Goal: Transaction & Acquisition: Purchase product/service

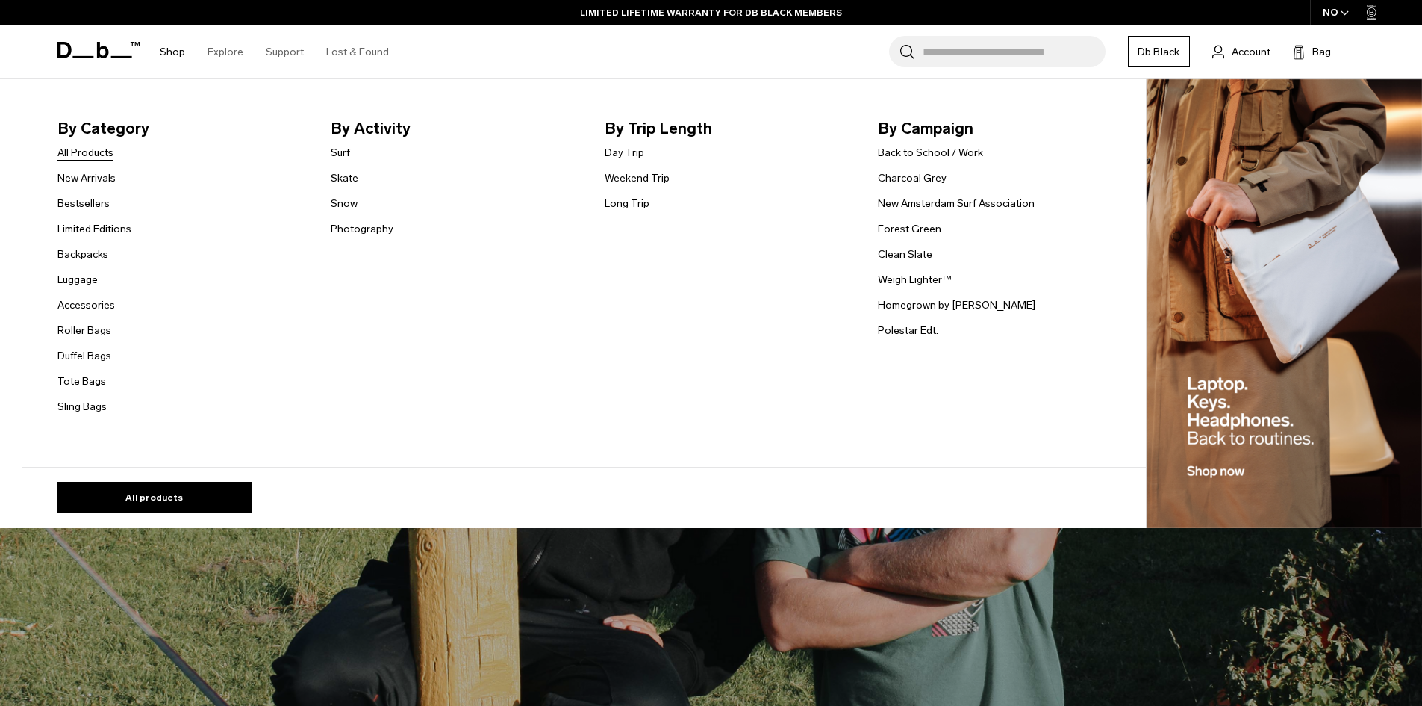
click at [99, 152] on link "All Products" at bounding box center [85, 153] width 56 height 16
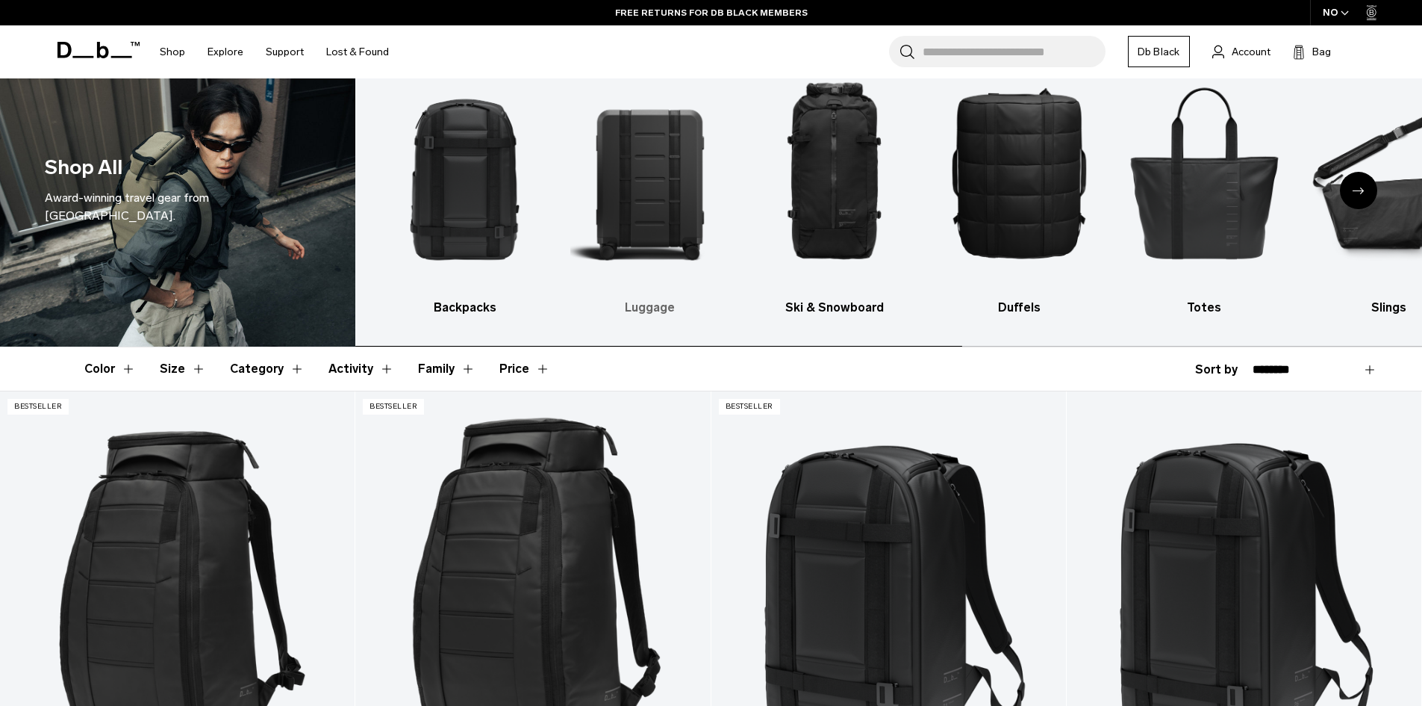
scroll to position [75, 0]
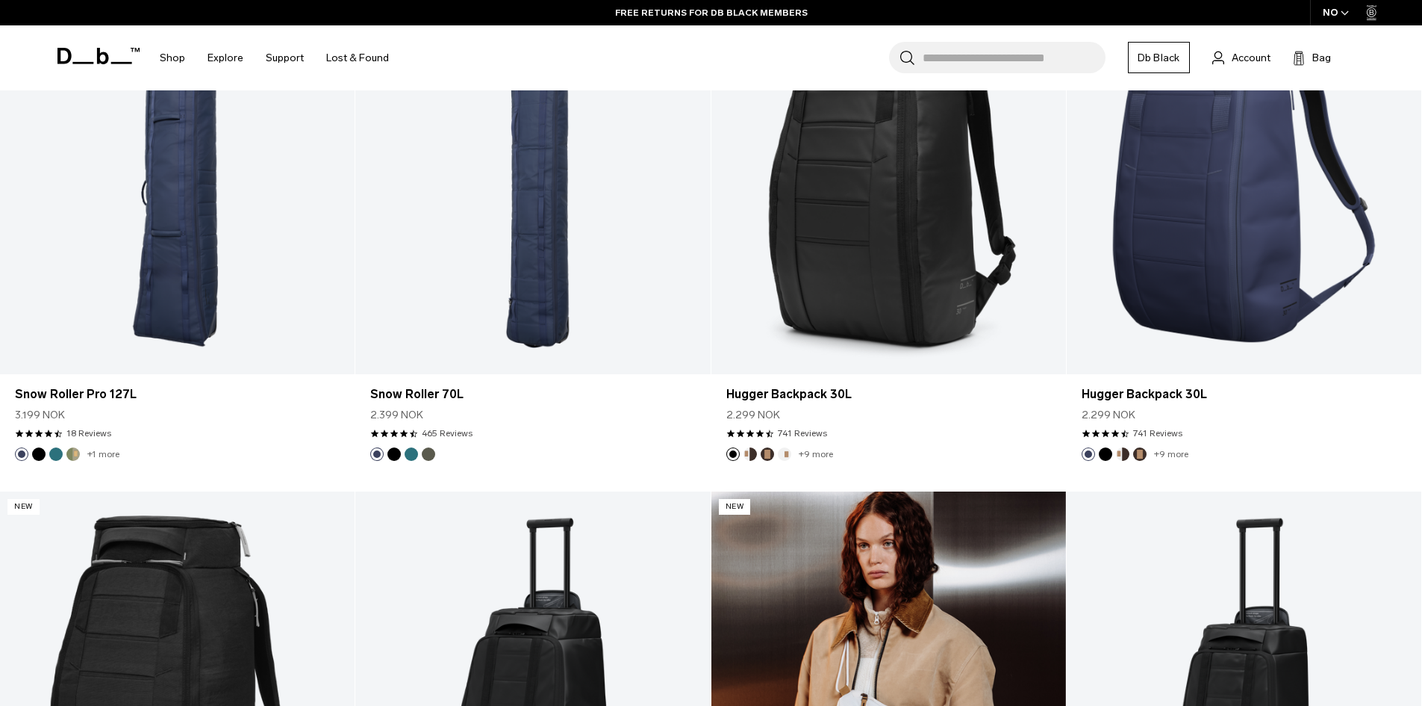
scroll to position [2240, 0]
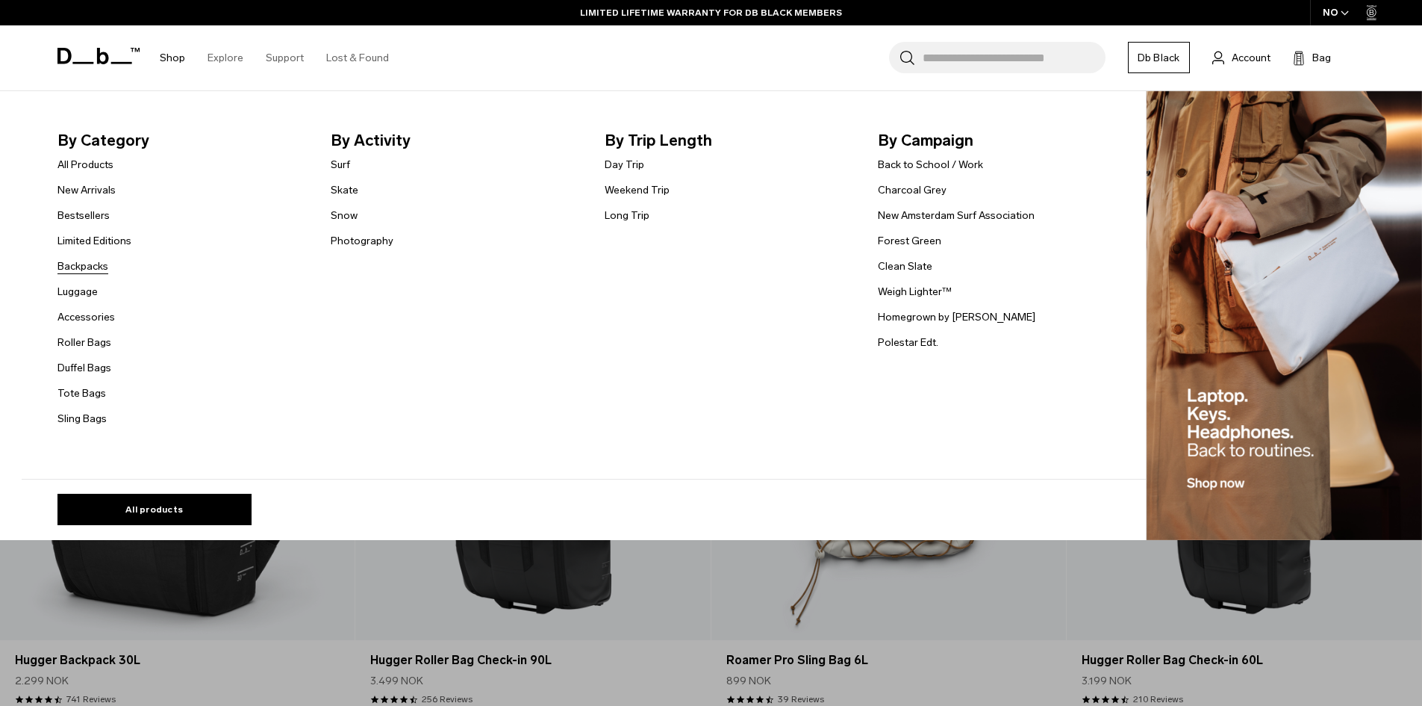
click at [75, 262] on link "Backpacks" at bounding box center [82, 266] width 51 height 16
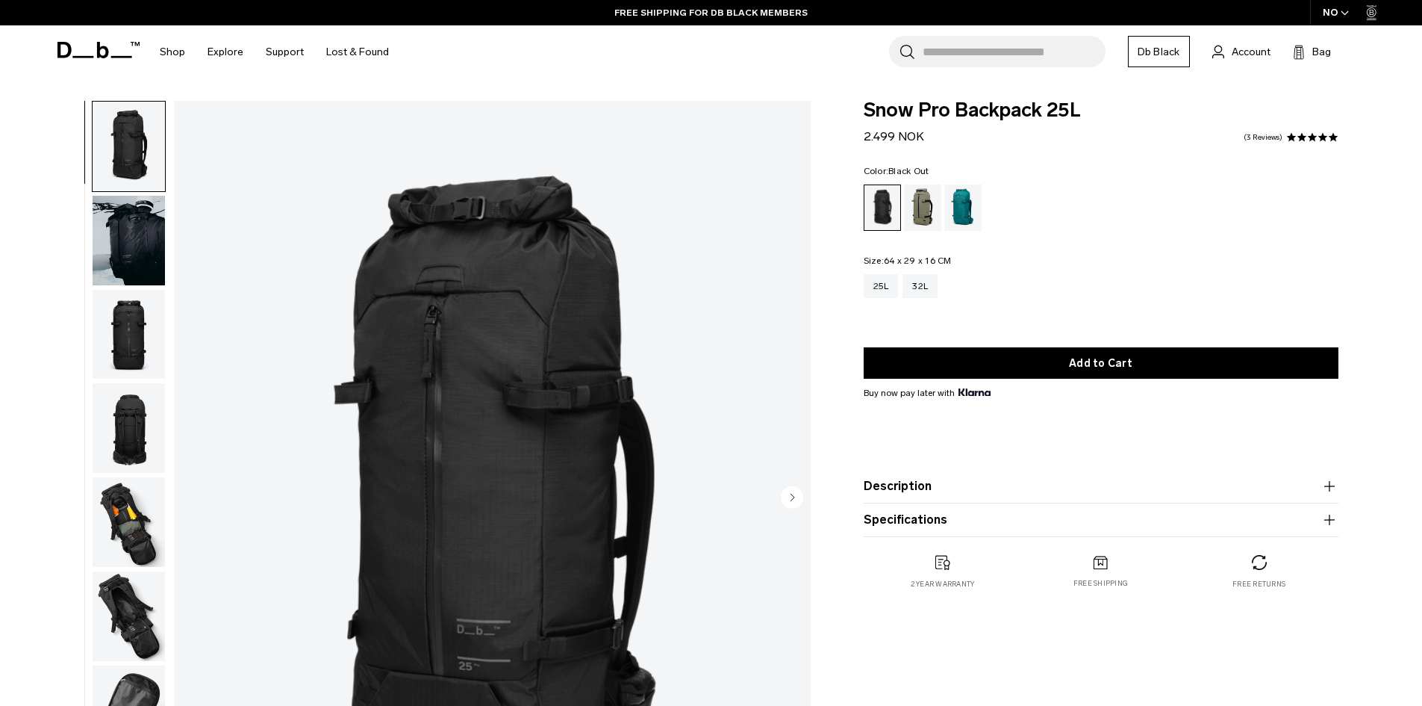
click at [140, 322] on img "button" at bounding box center [129, 335] width 72 height 90
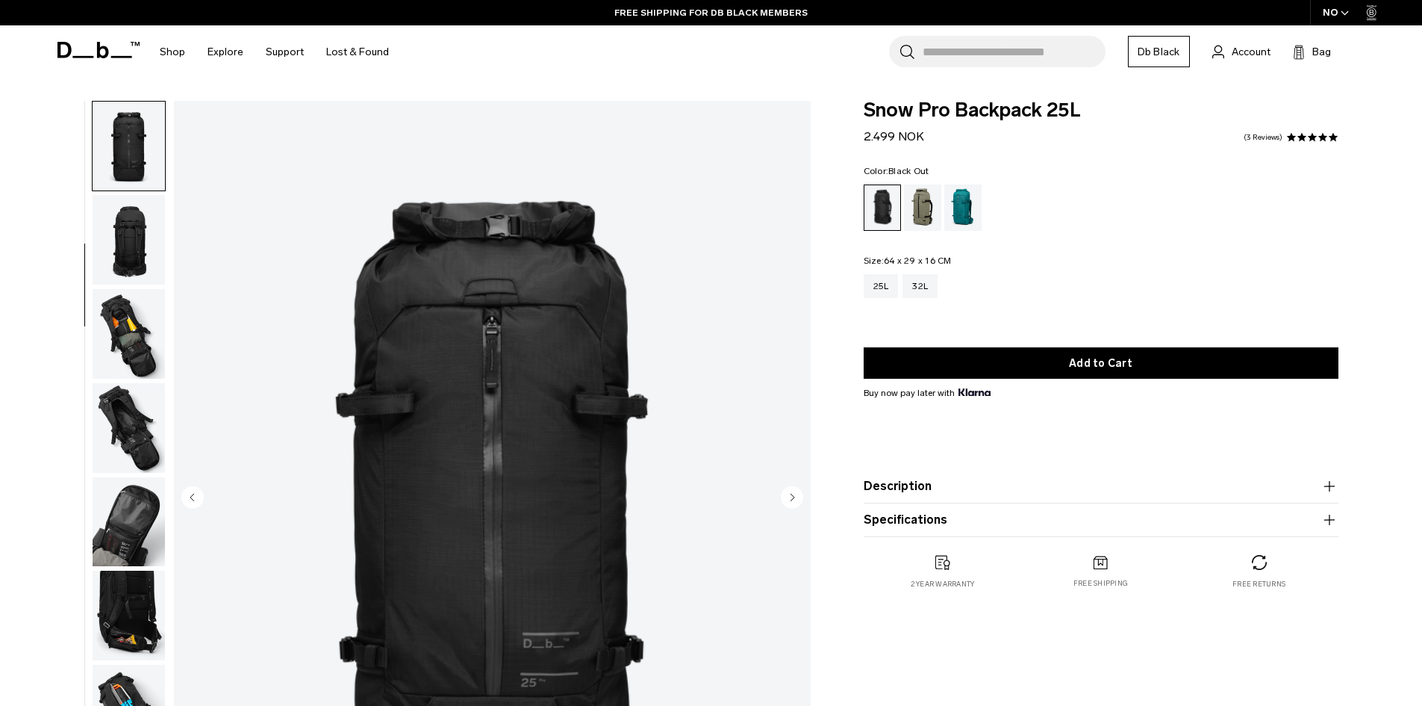
click at [140, 352] on img "button" at bounding box center [129, 334] width 72 height 90
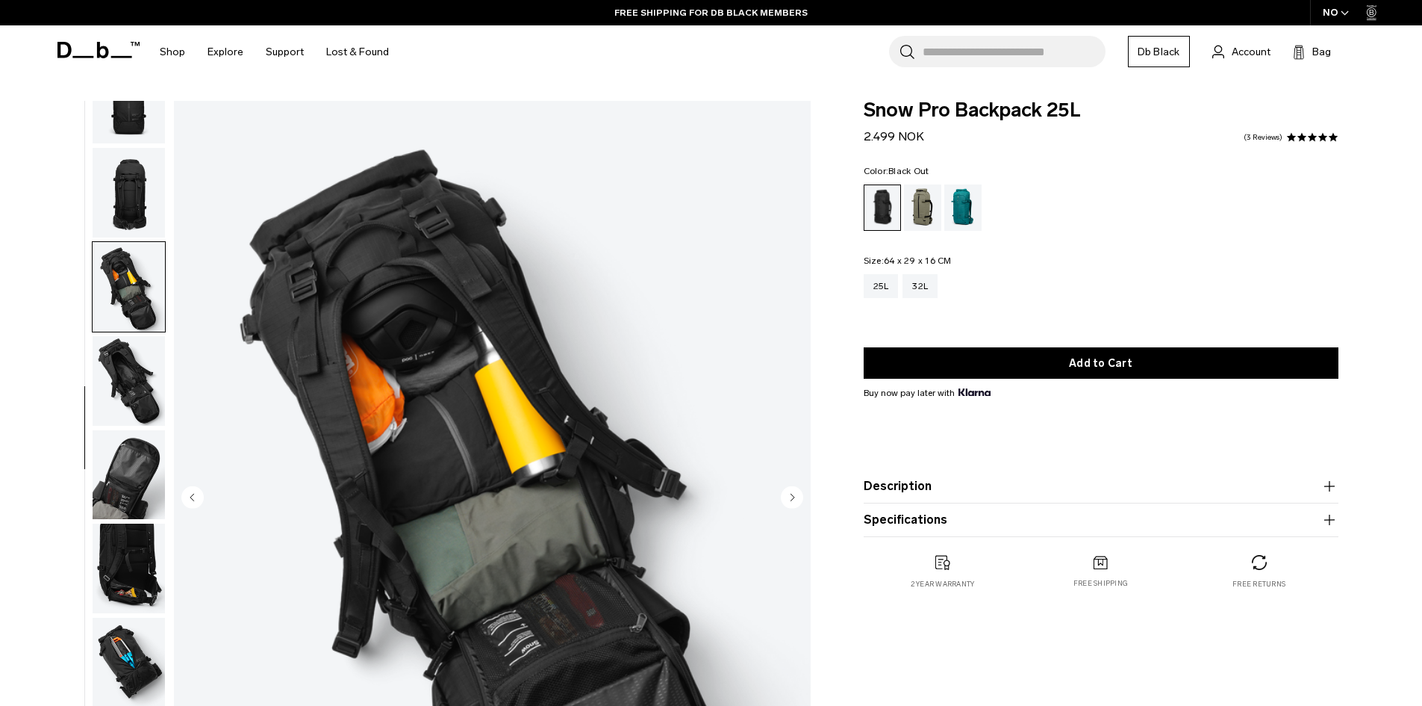
click at [131, 397] on img "button" at bounding box center [129, 381] width 72 height 90
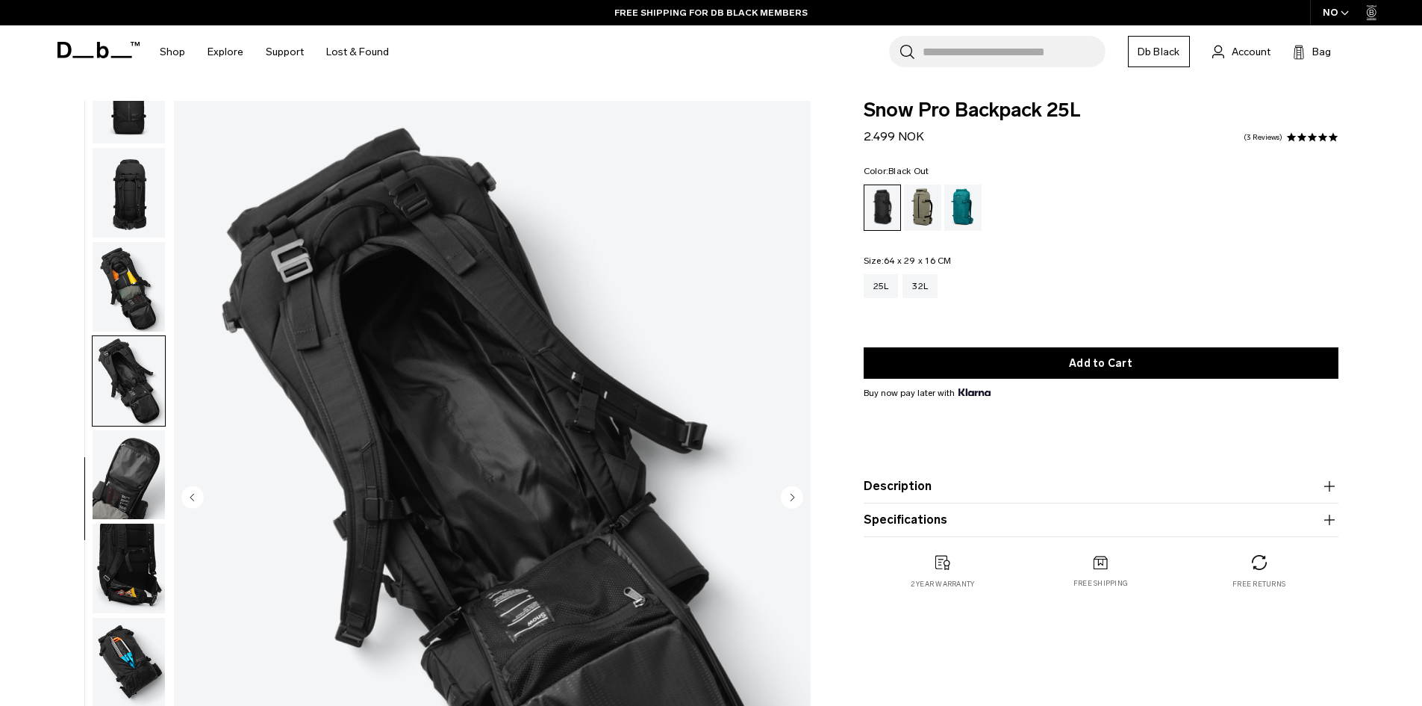
click at [136, 465] on img "button" at bounding box center [129, 475] width 72 height 90
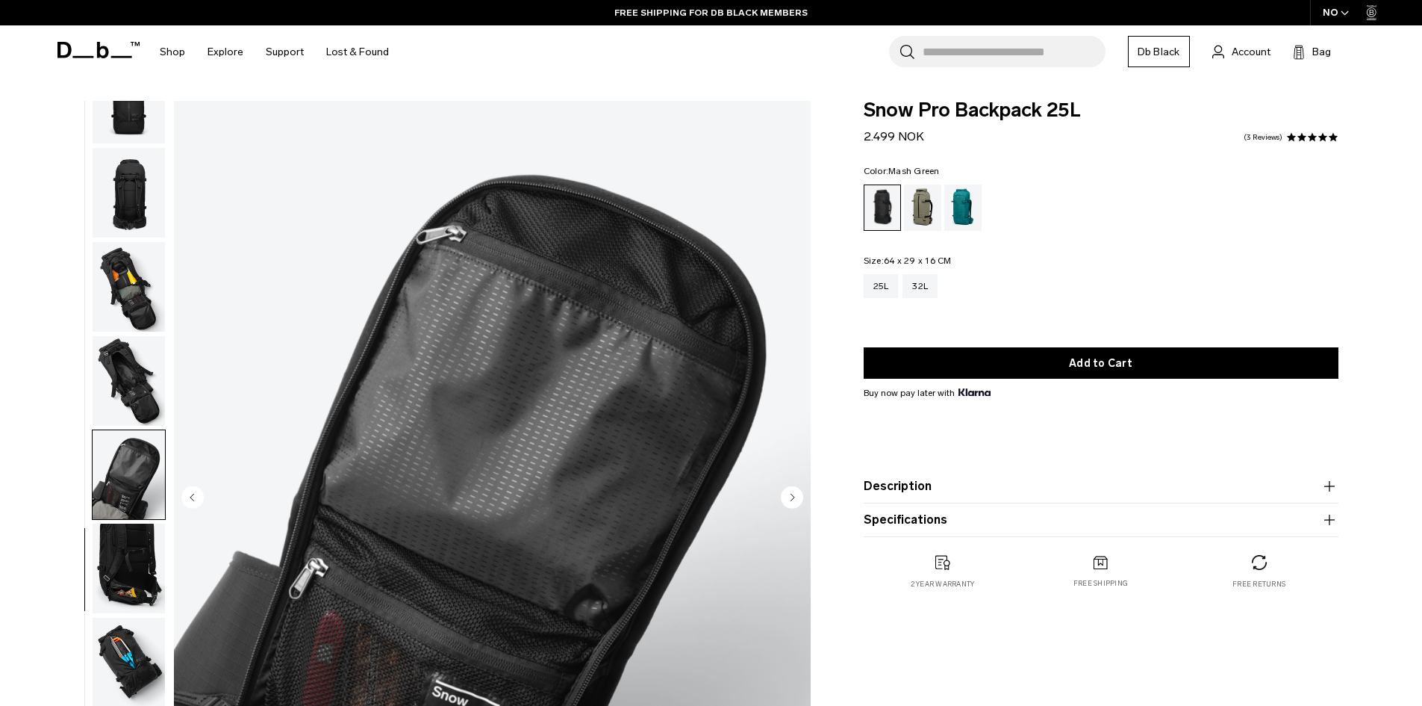
click at [927, 207] on div "Mash Green" at bounding box center [923, 207] width 38 height 46
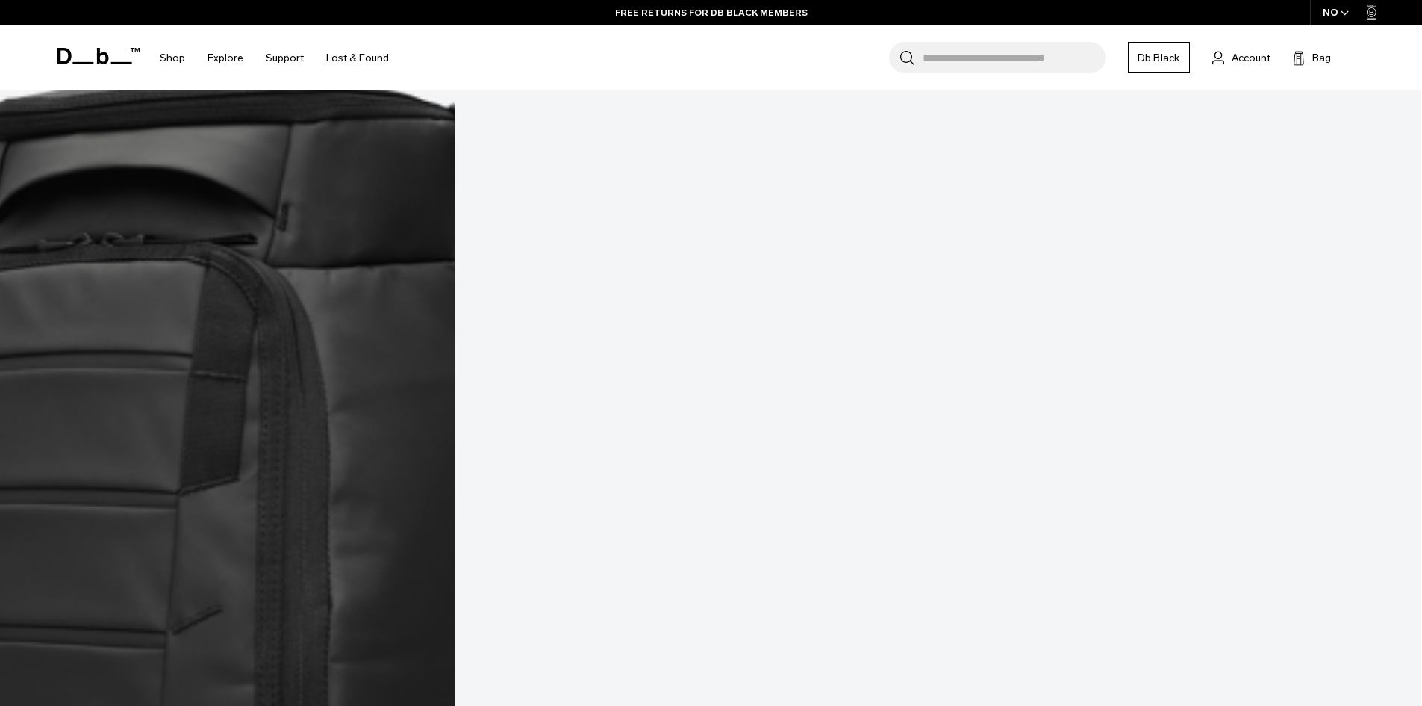
scroll to position [2240, 0]
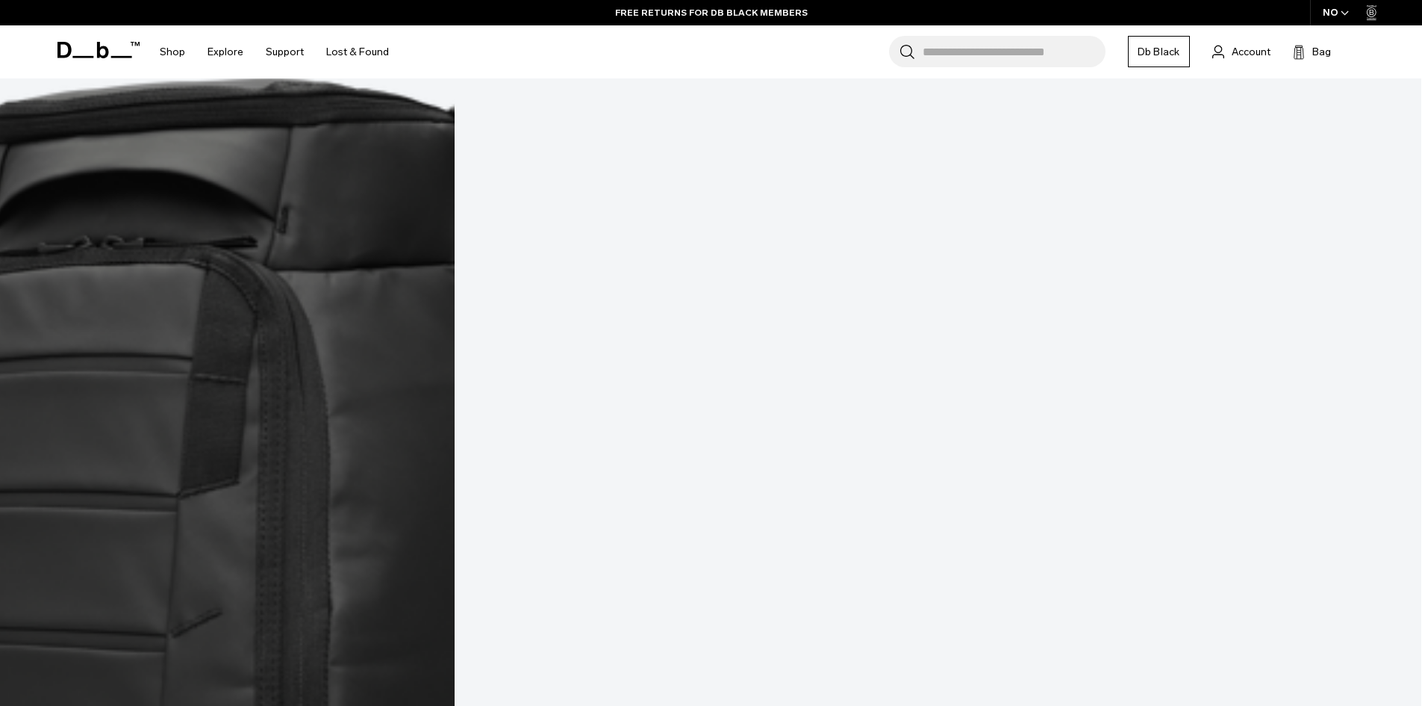
click at [1153, 55] on link "Db Black" at bounding box center [1159, 51] width 62 height 31
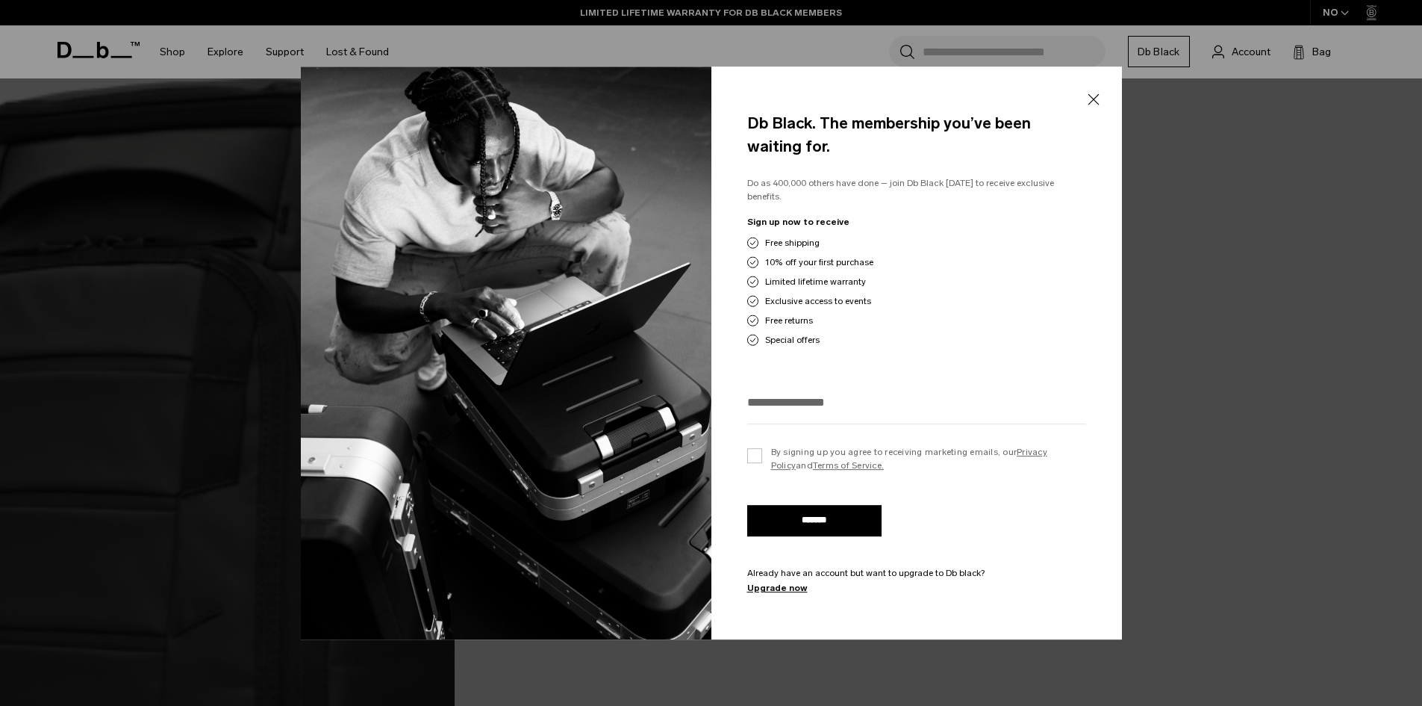
click at [1093, 102] on button "Close" at bounding box center [1093, 99] width 19 height 31
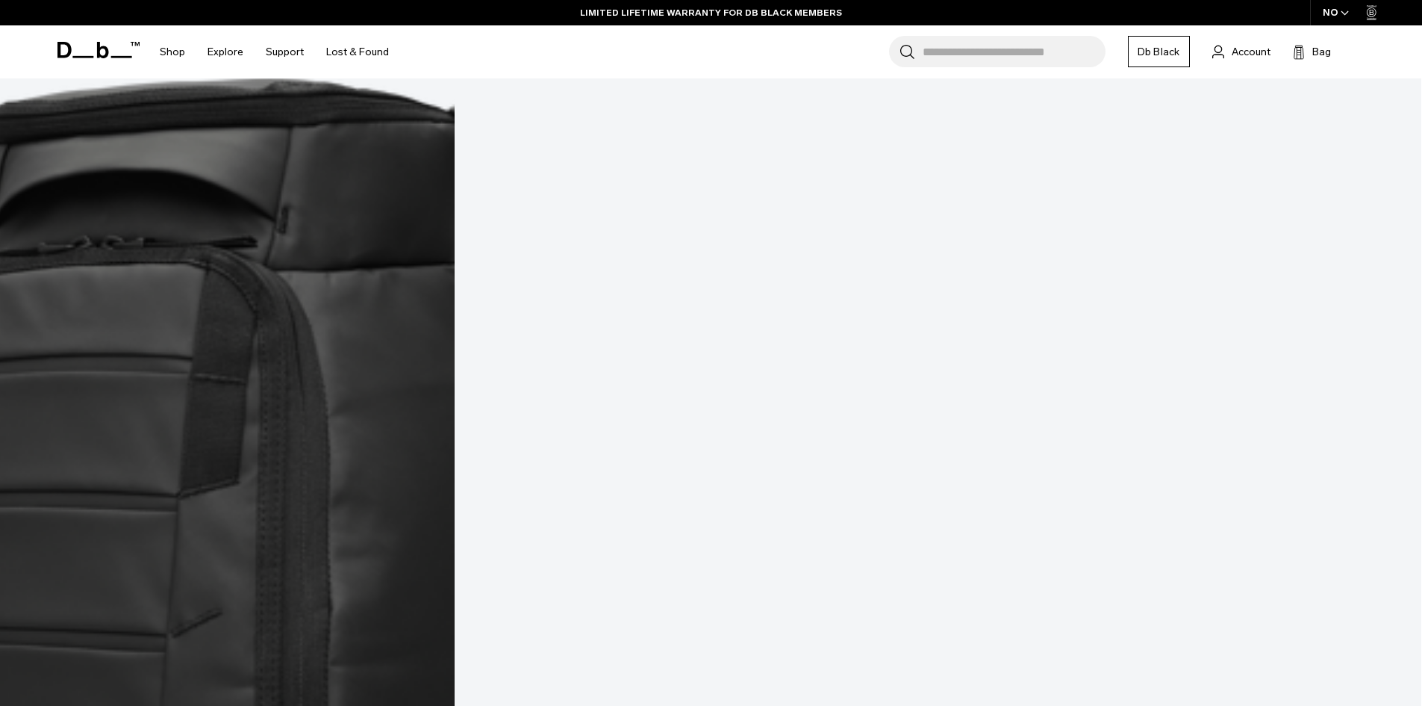
click at [1339, 13] on div "NO" at bounding box center [1336, 12] width 52 height 25
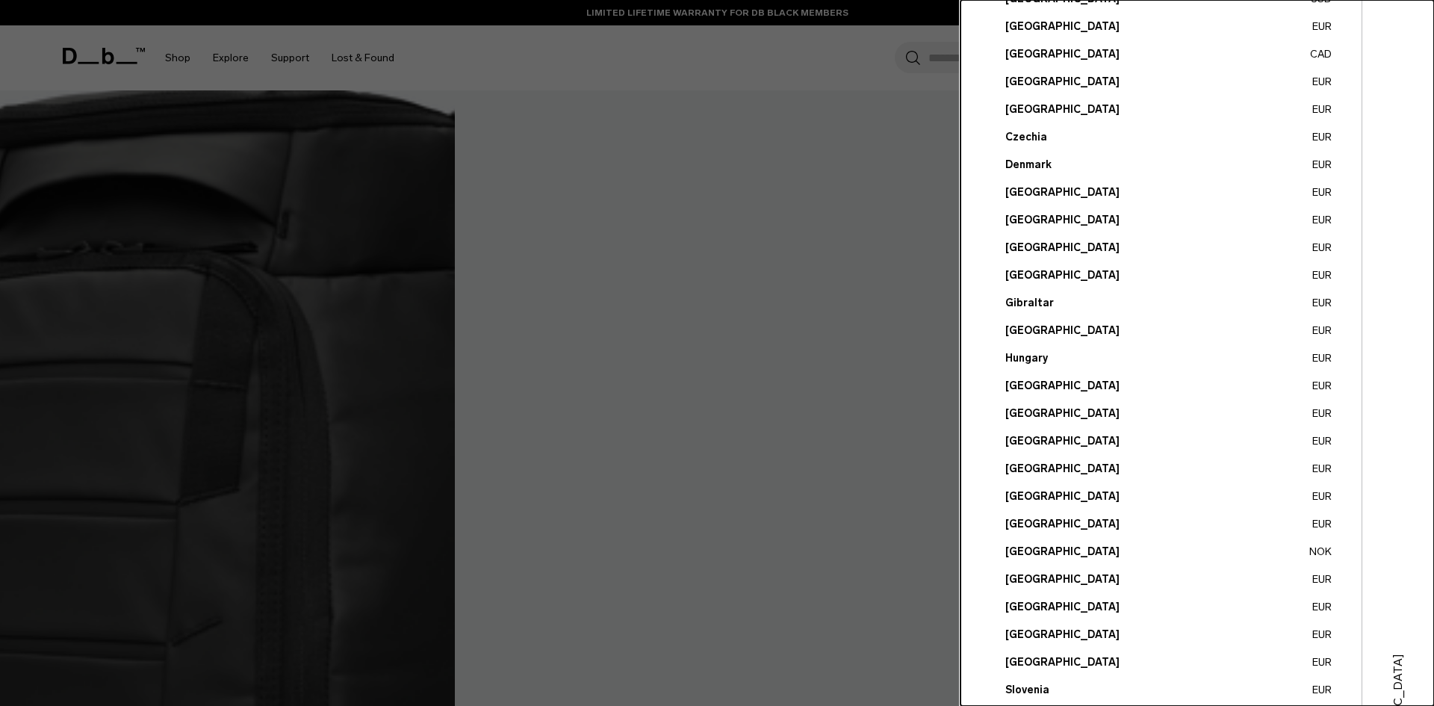
scroll to position [299, 0]
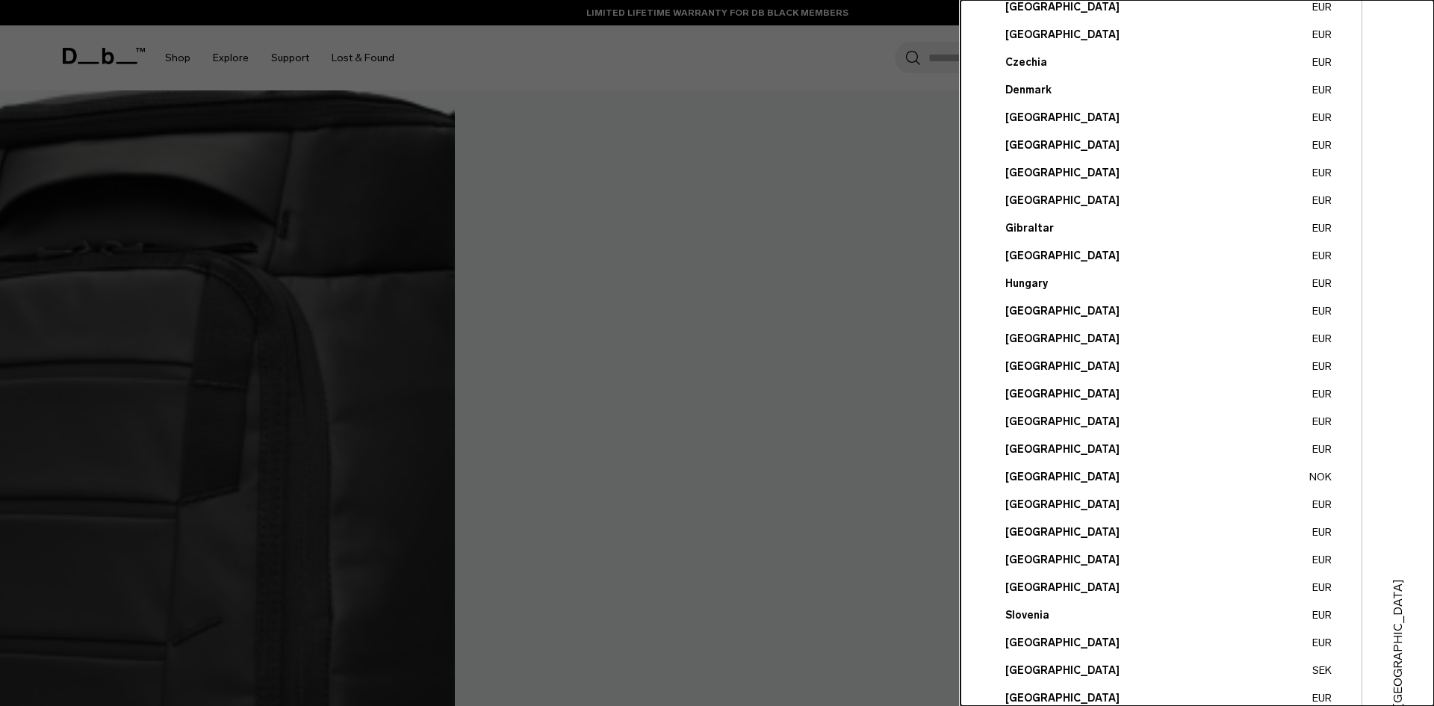
click at [1018, 502] on button "Poland EUR" at bounding box center [1168, 505] width 326 height 16
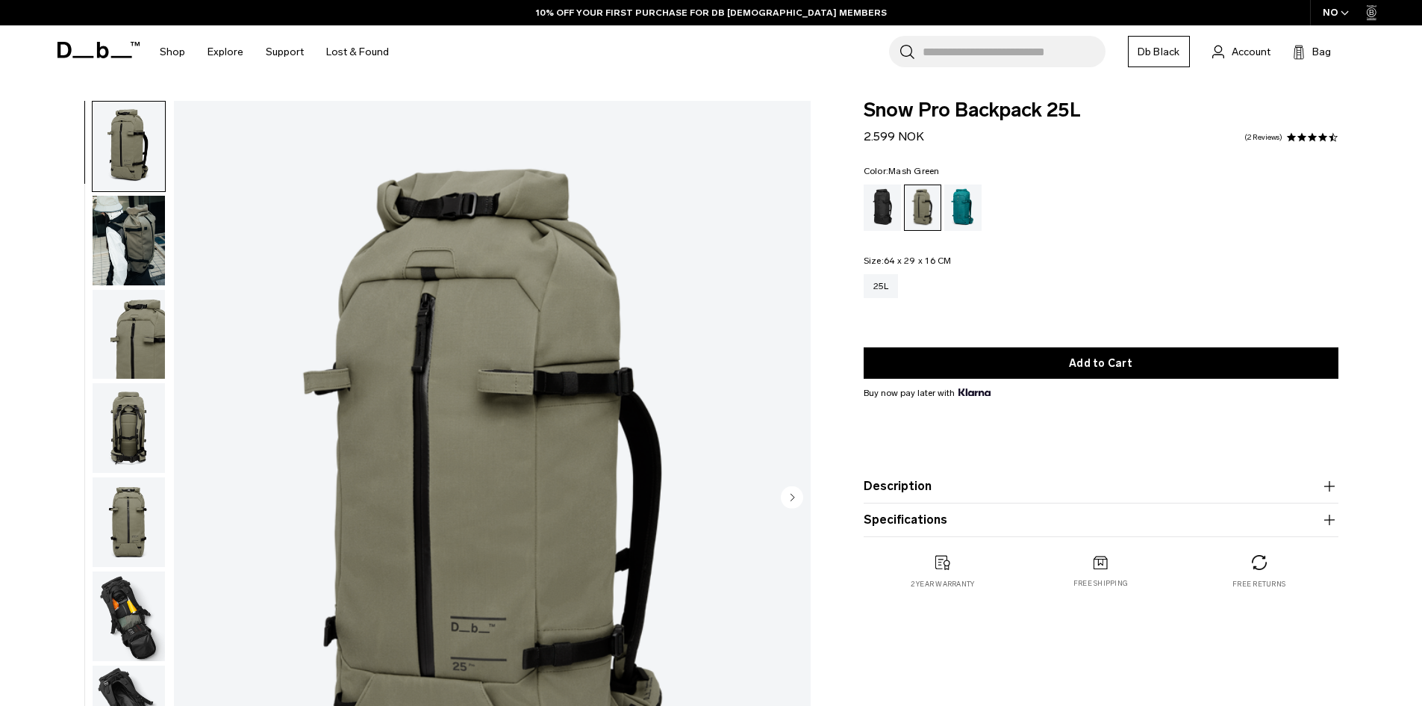
click at [116, 255] on img "button" at bounding box center [129, 241] width 72 height 90
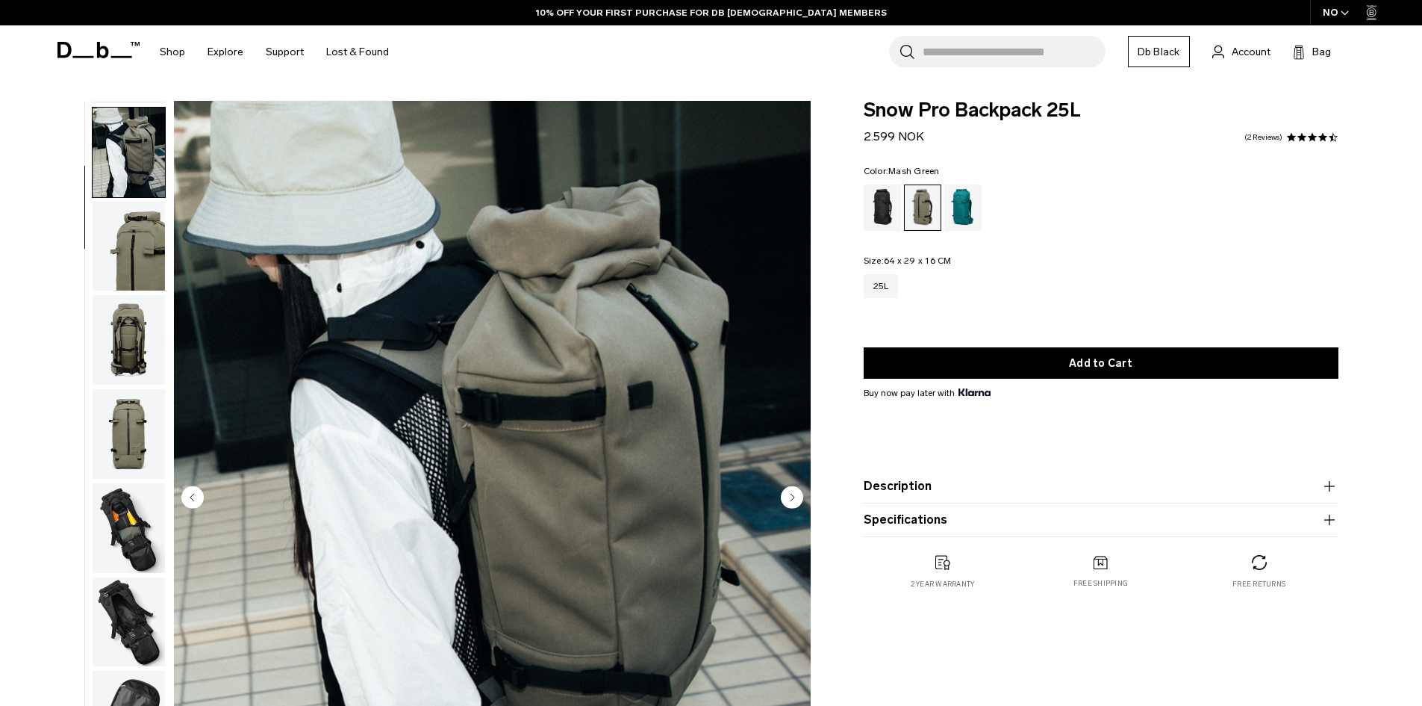
scroll to position [94, 0]
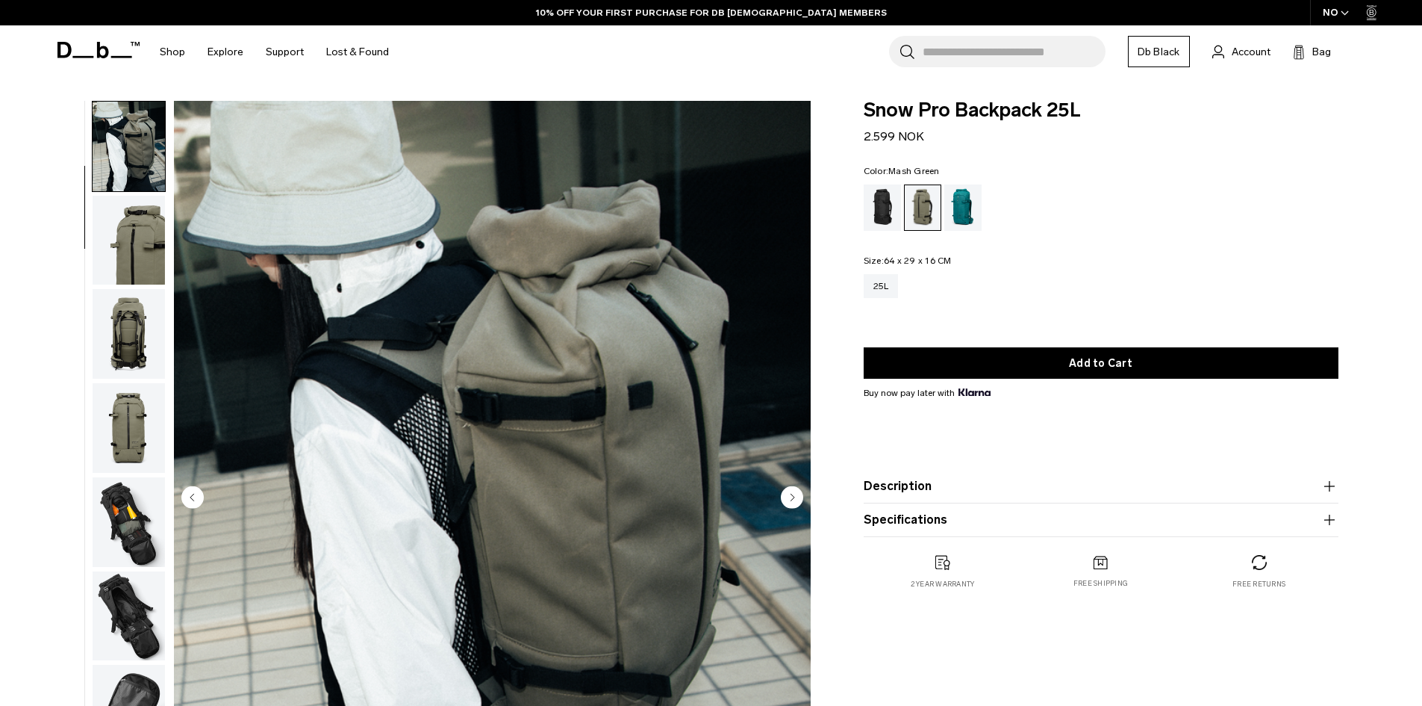
click at [146, 408] on img "button" at bounding box center [129, 428] width 72 height 90
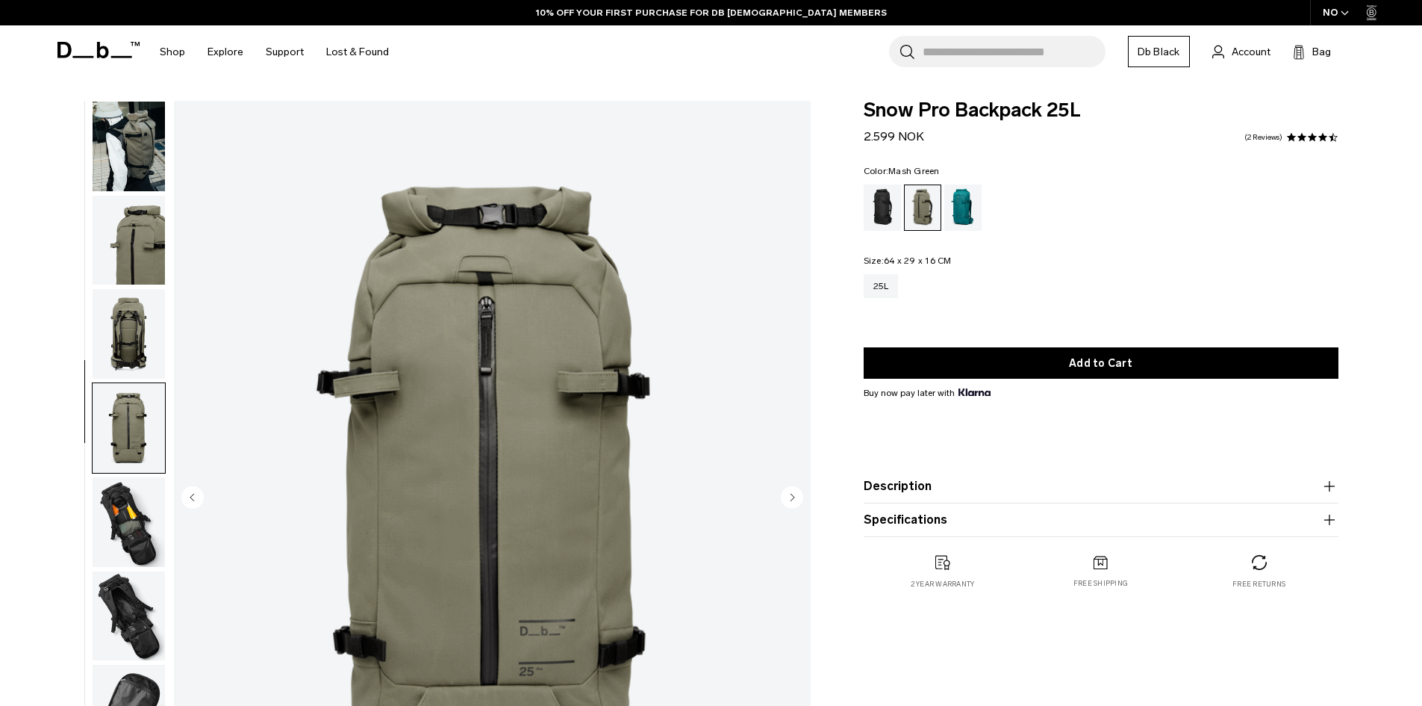
scroll to position [329, 0]
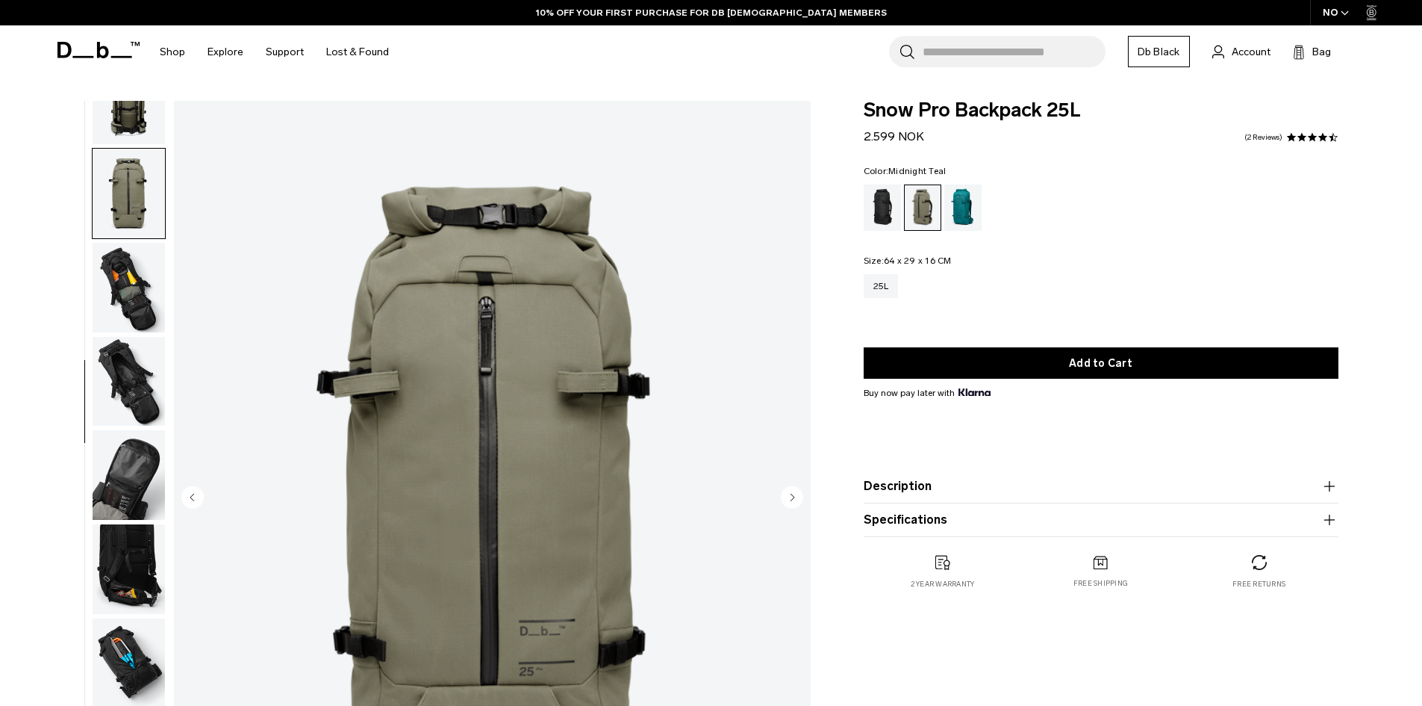
click at [974, 207] on div "Midnight Teal" at bounding box center [964, 207] width 38 height 46
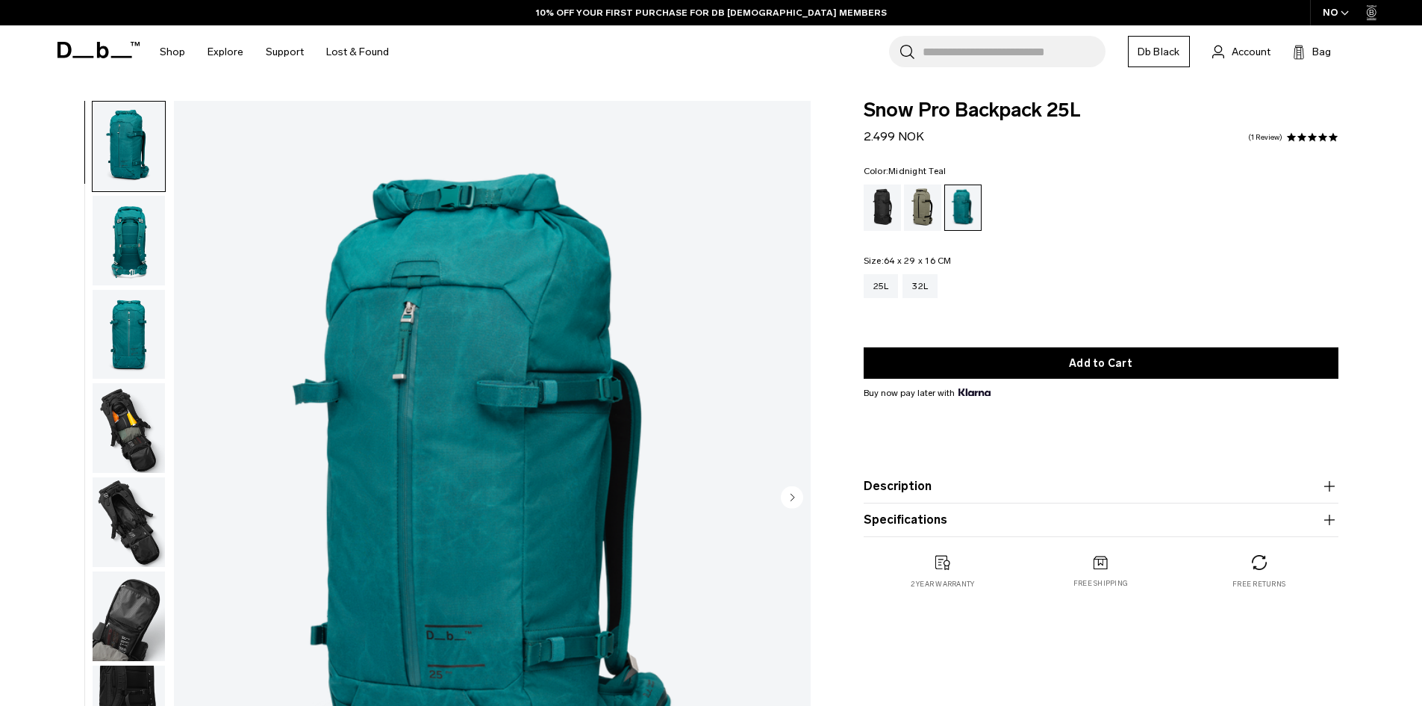
click at [929, 209] on div "Mash Green" at bounding box center [923, 207] width 38 height 46
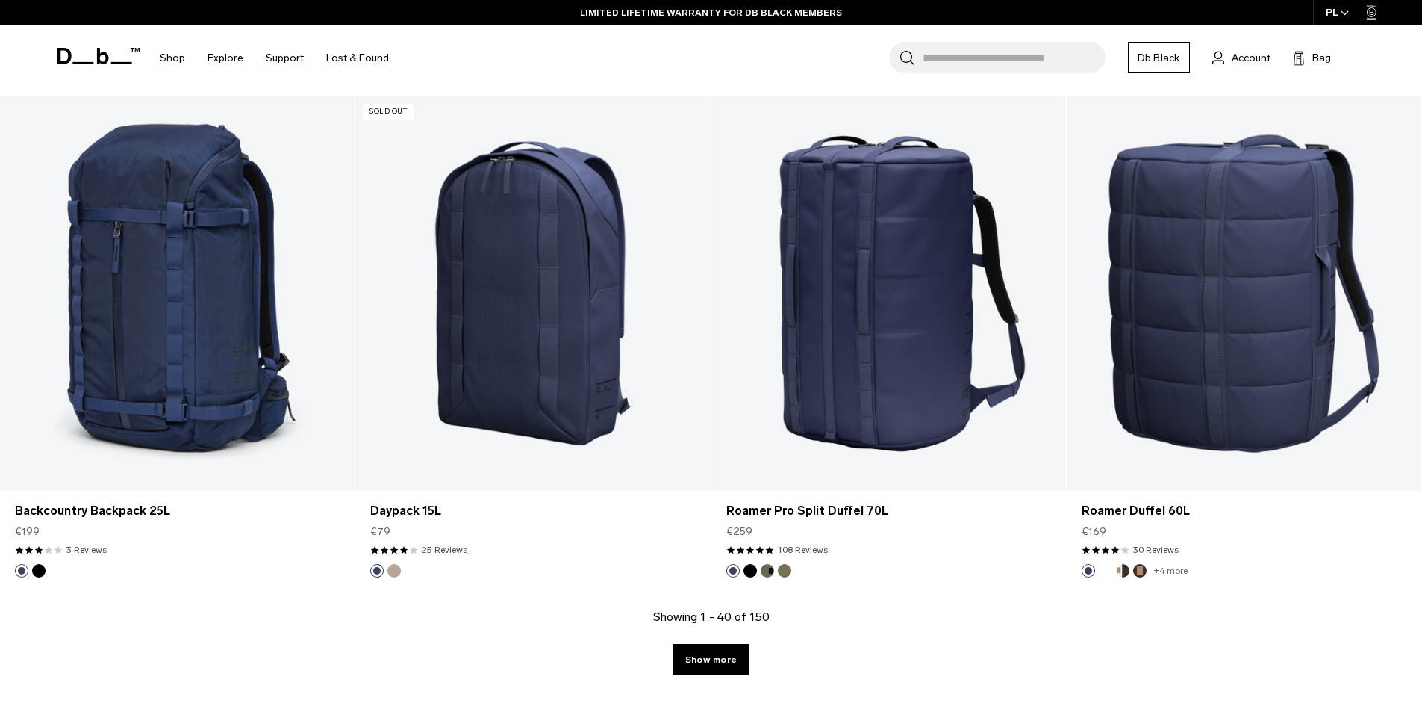
scroll to position [4928, 0]
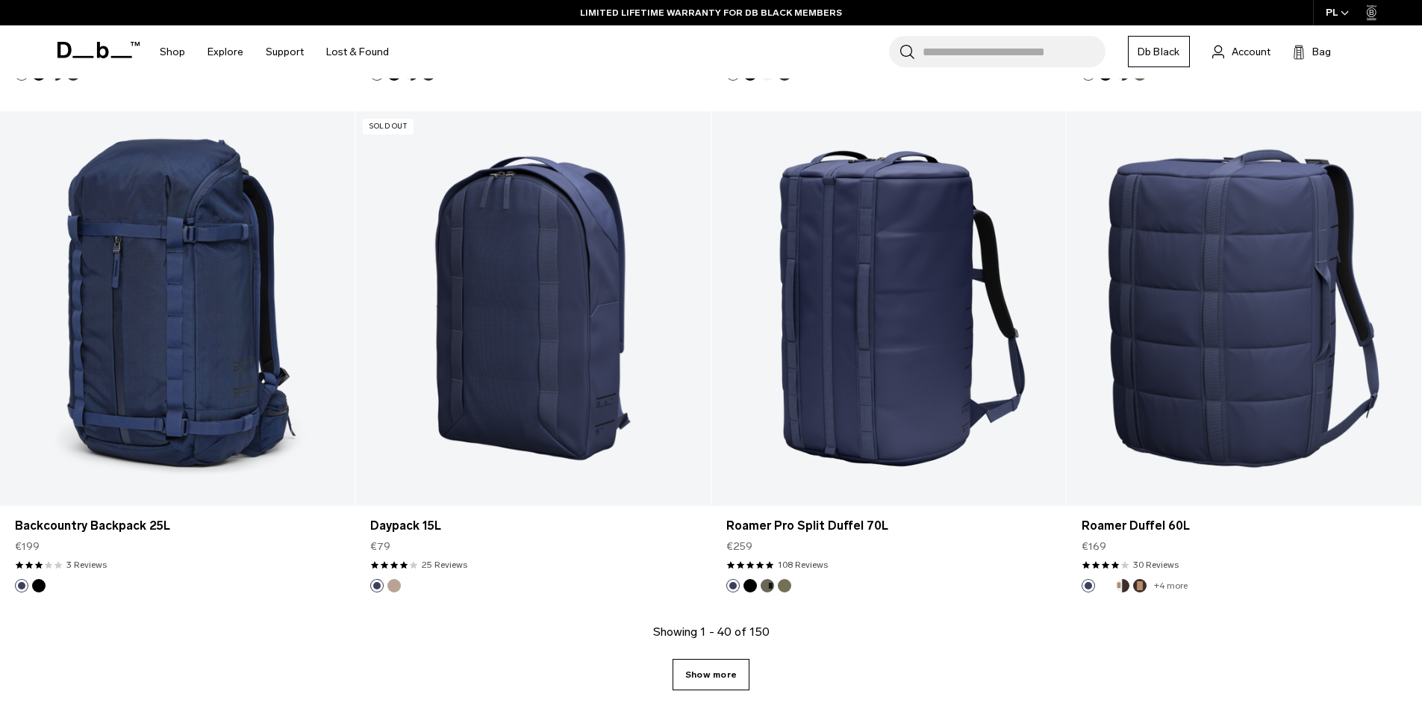
click at [709, 671] on link "Show more" at bounding box center [711, 674] width 77 height 31
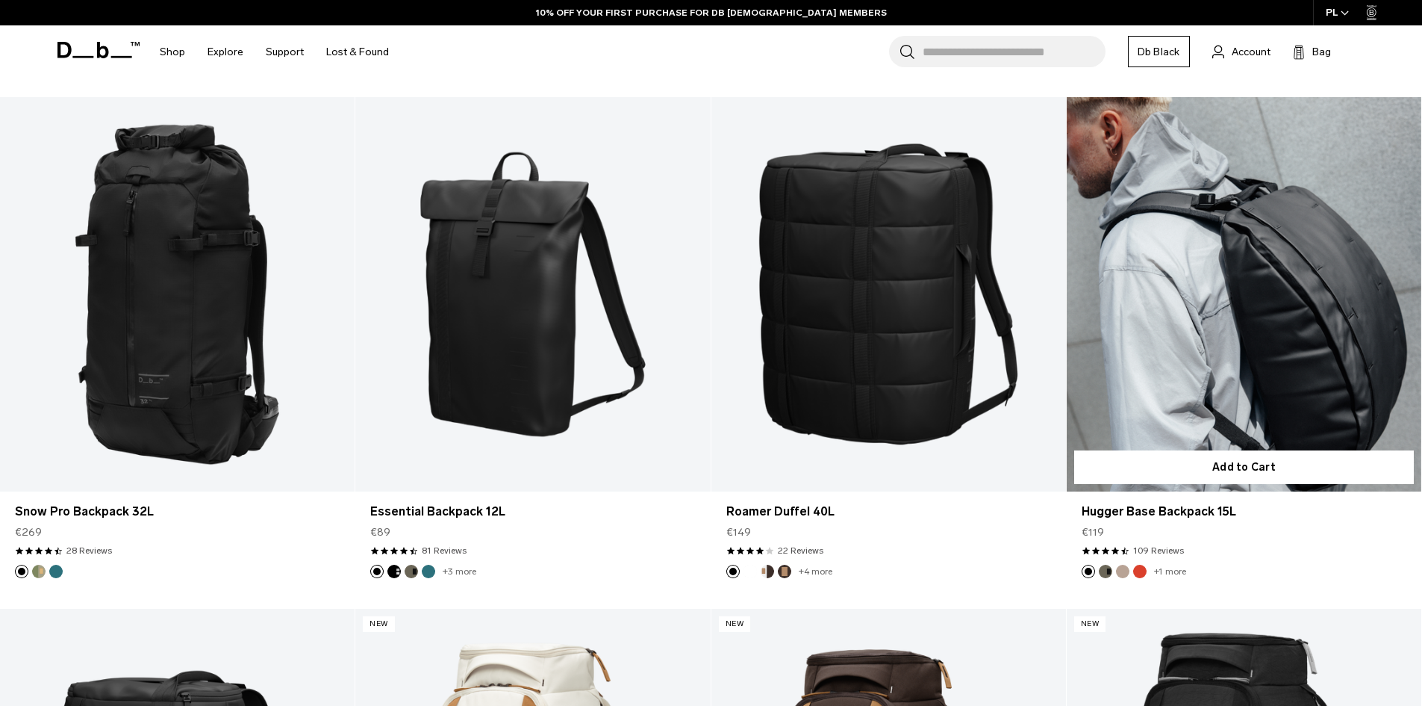
scroll to position [8543, 0]
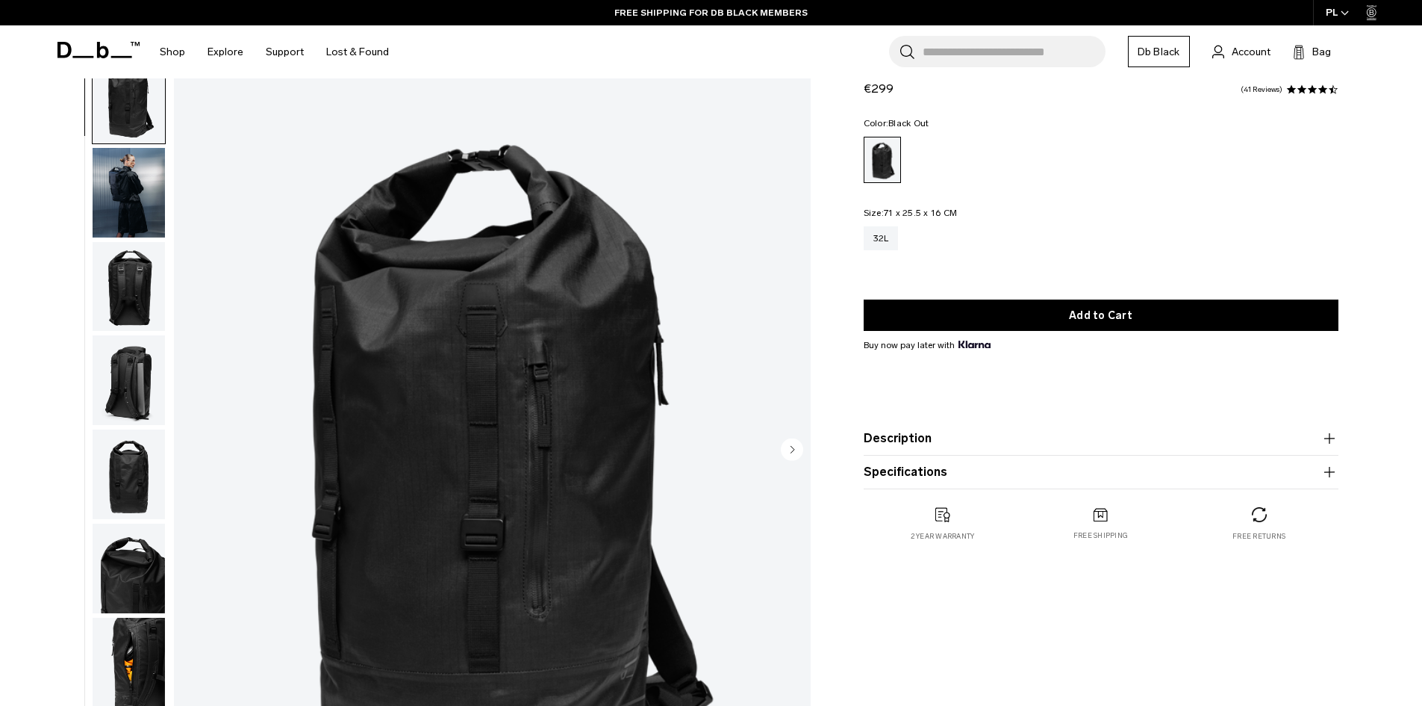
scroll to position [75, 0]
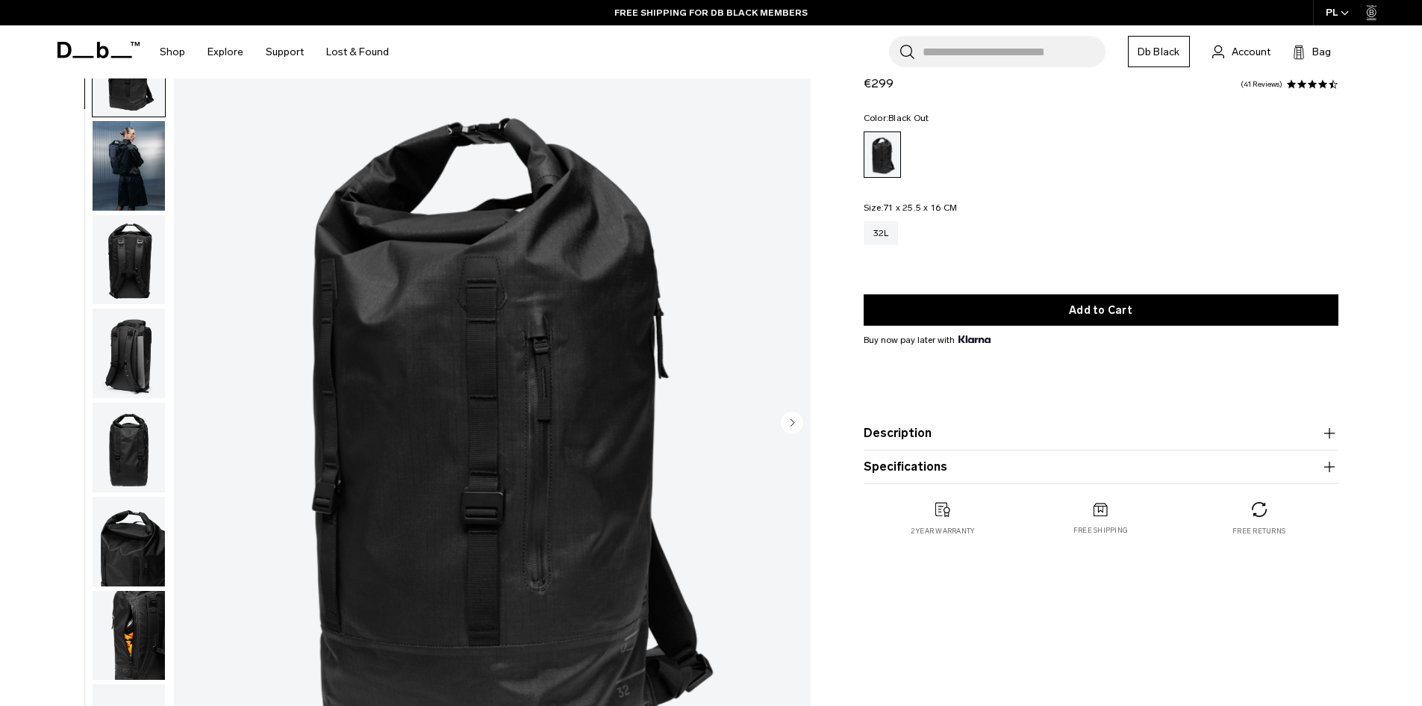
click at [127, 261] on img "button" at bounding box center [129, 260] width 72 height 90
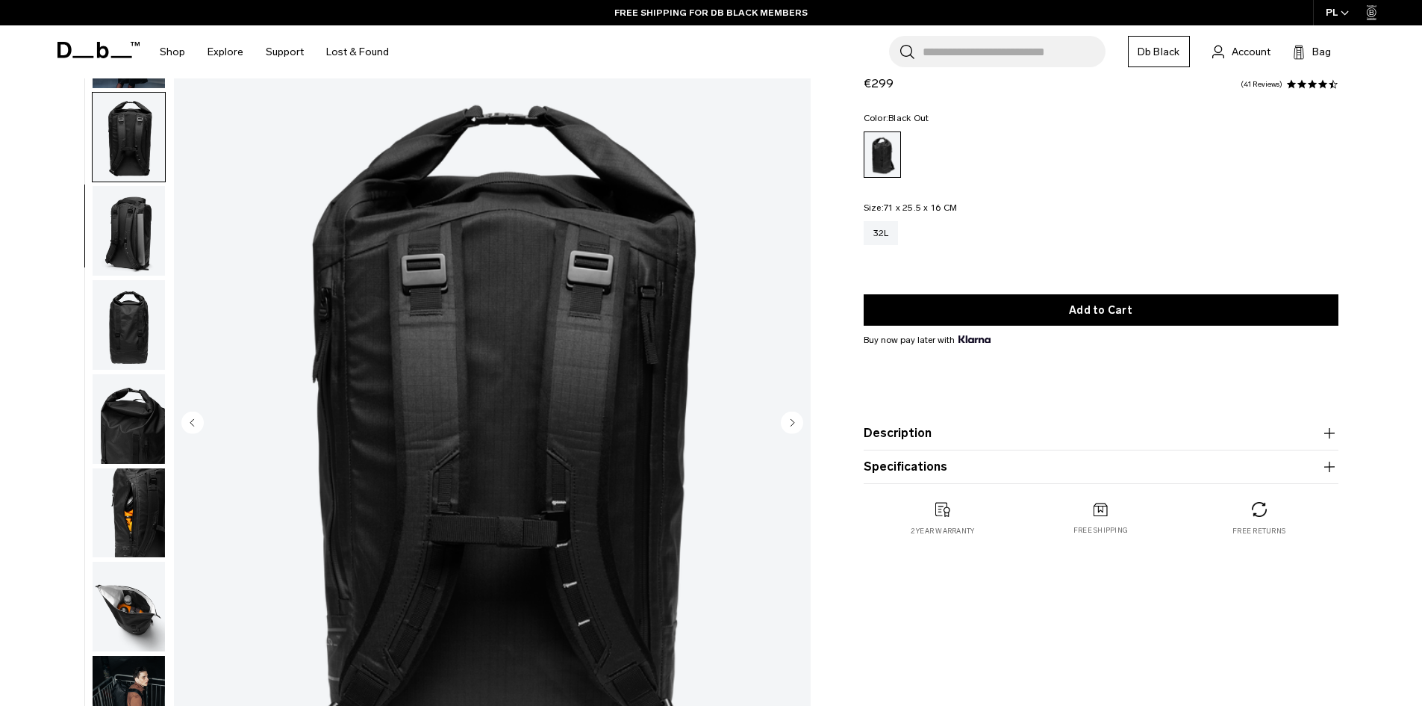
scroll to position [141, 0]
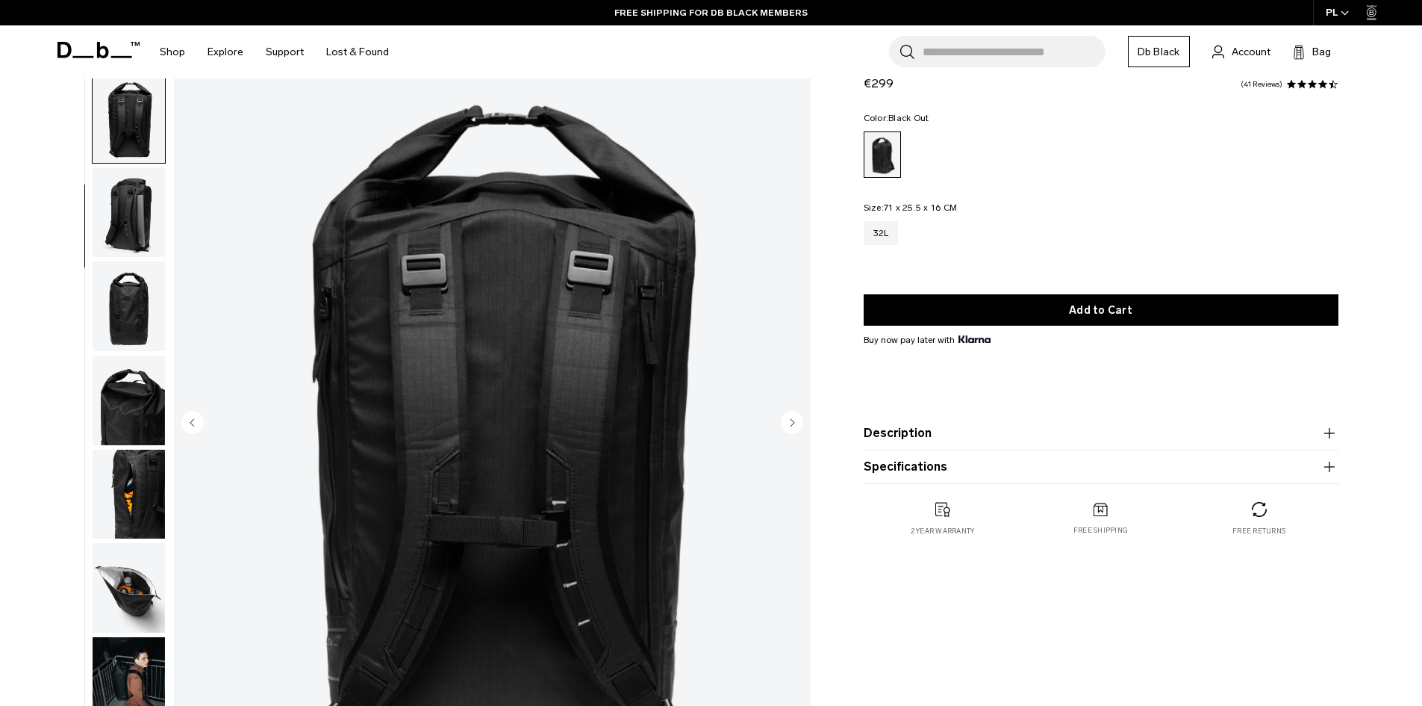
click at [125, 277] on img "button" at bounding box center [129, 306] width 72 height 90
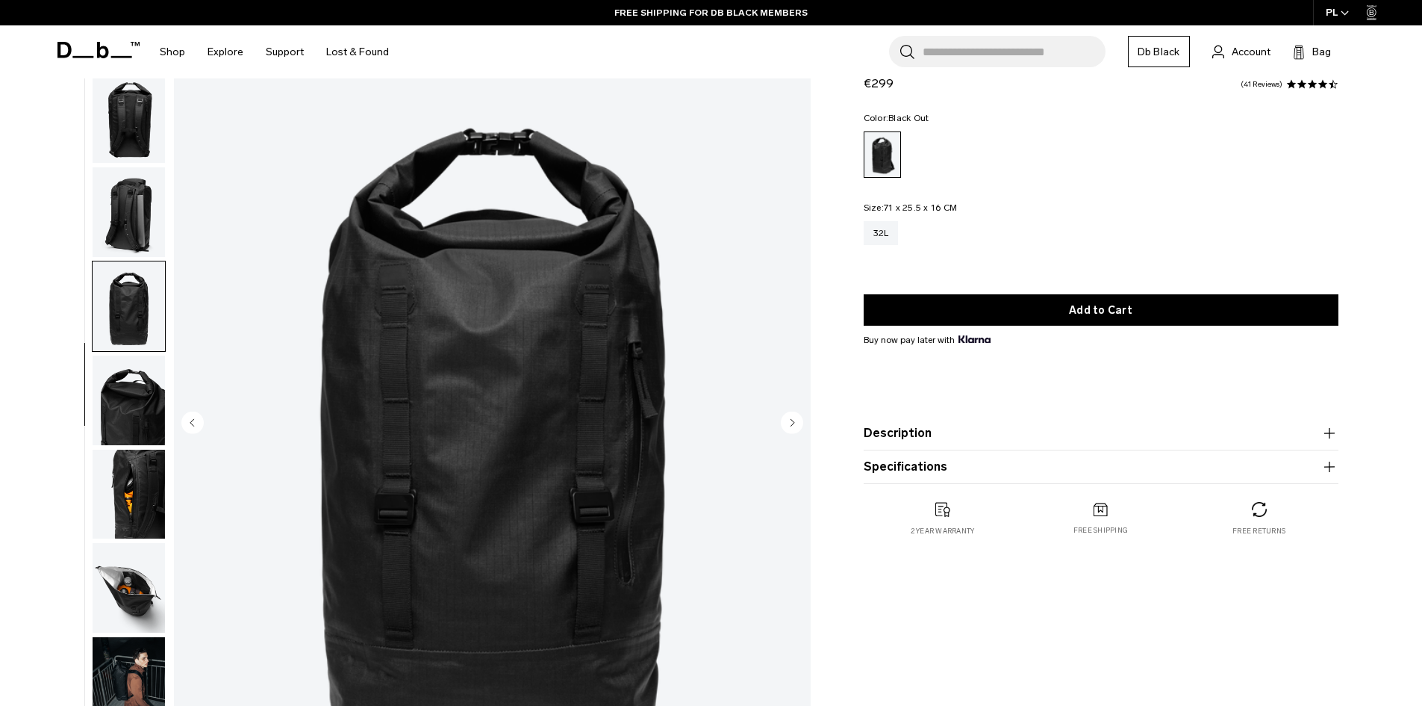
click at [125, 343] on img "button" at bounding box center [129, 306] width 72 height 90
click at [153, 506] on img "button" at bounding box center [129, 495] width 72 height 90
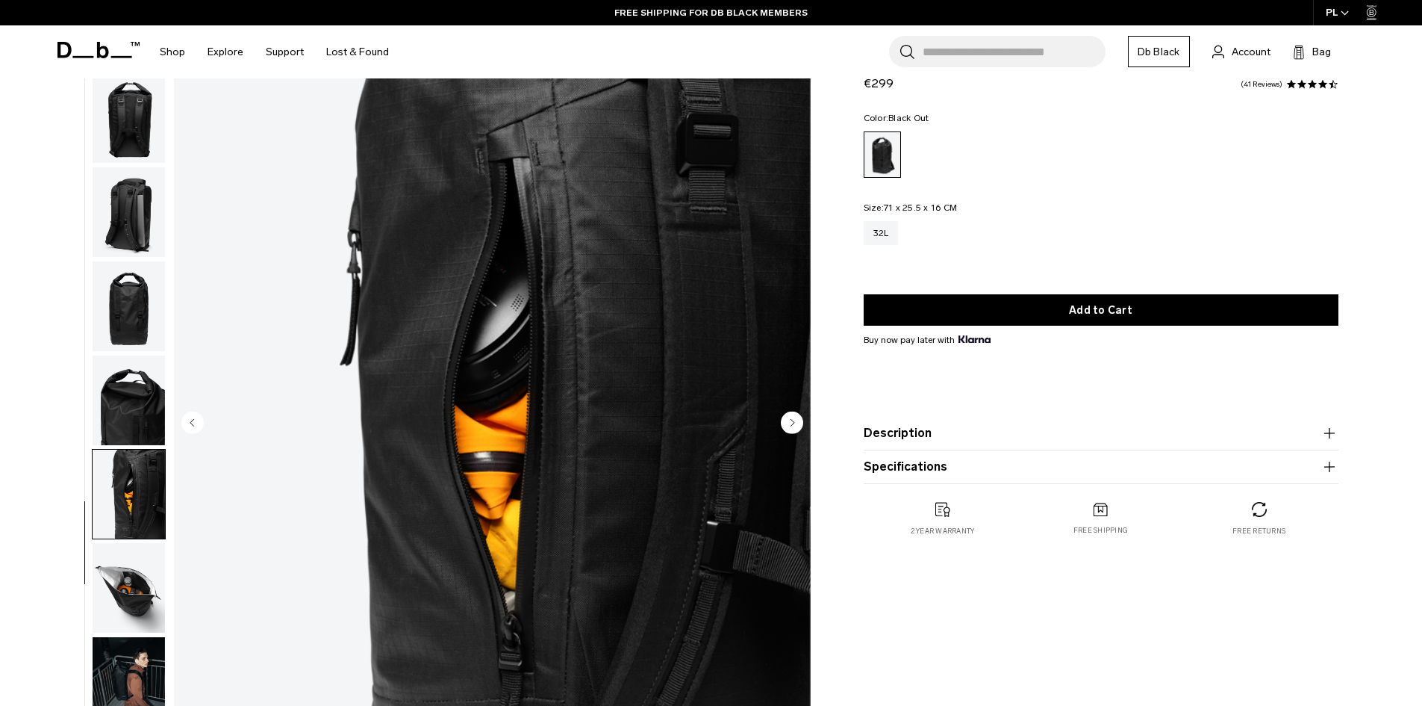
click at [131, 591] on img "button" at bounding box center [129, 588] width 72 height 90
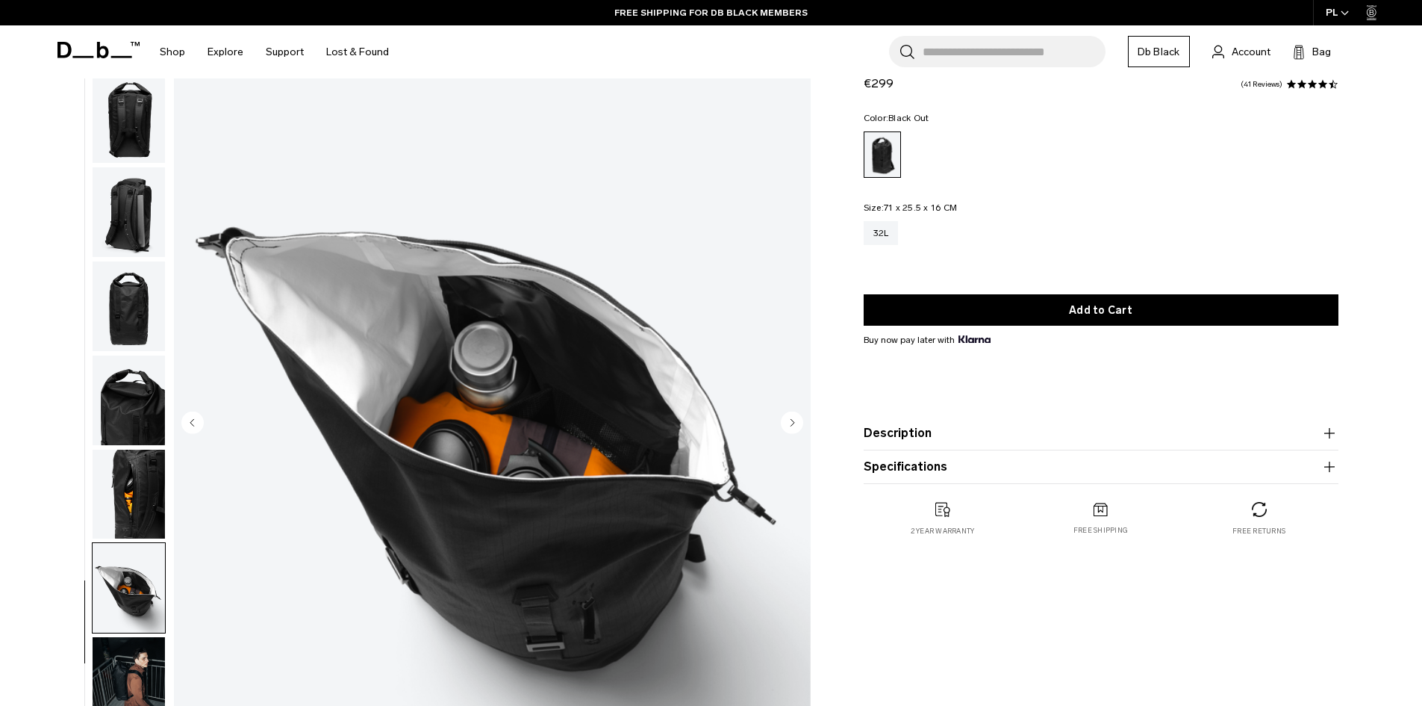
click at [129, 483] on img "button" at bounding box center [129, 495] width 72 height 90
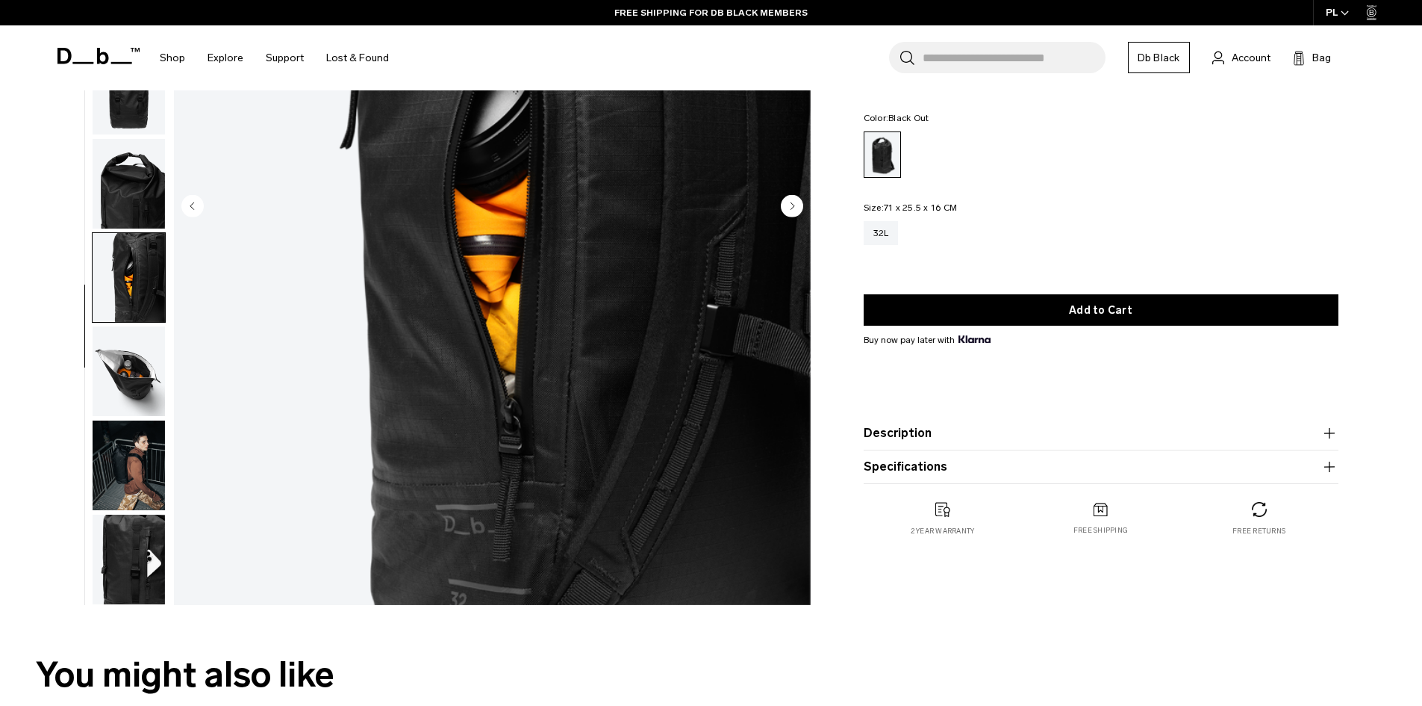
scroll to position [299, 0]
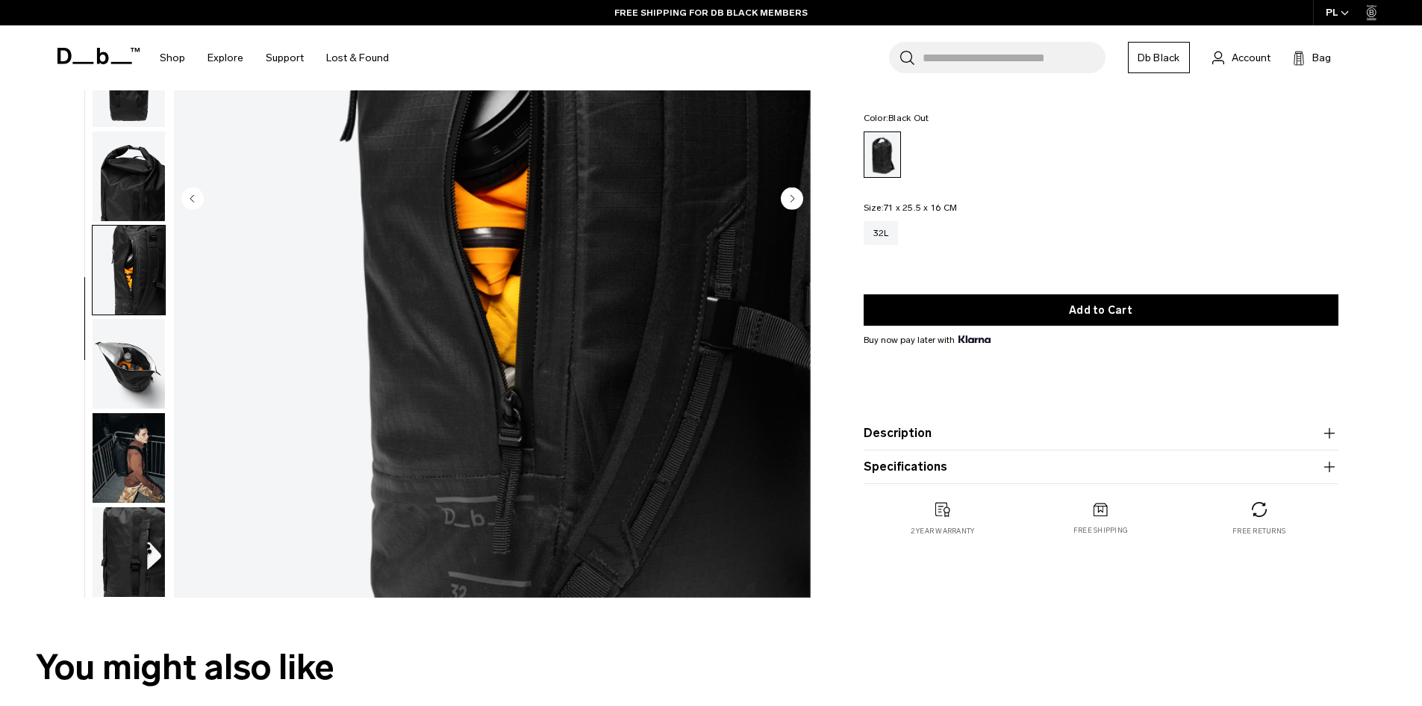
click at [134, 520] on img "button" at bounding box center [129, 552] width 72 height 90
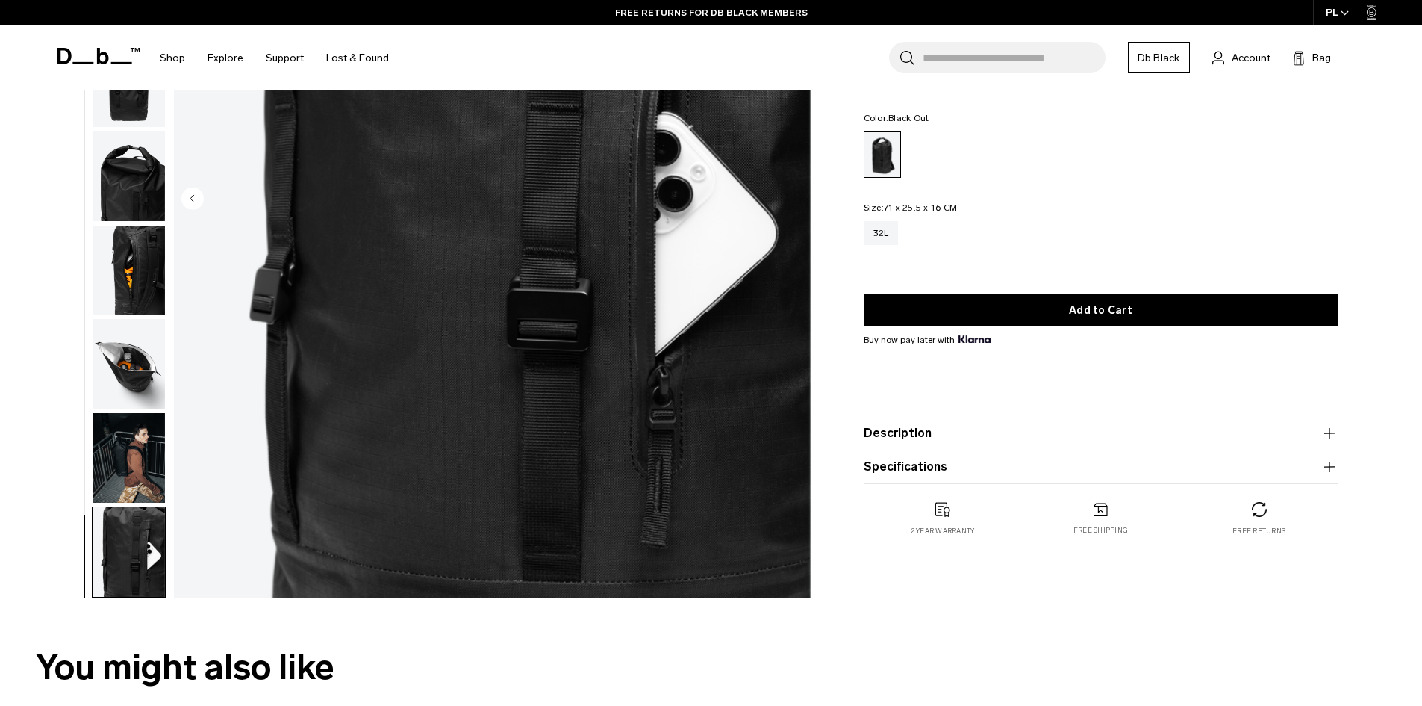
click at [159, 470] on img "button" at bounding box center [129, 458] width 72 height 90
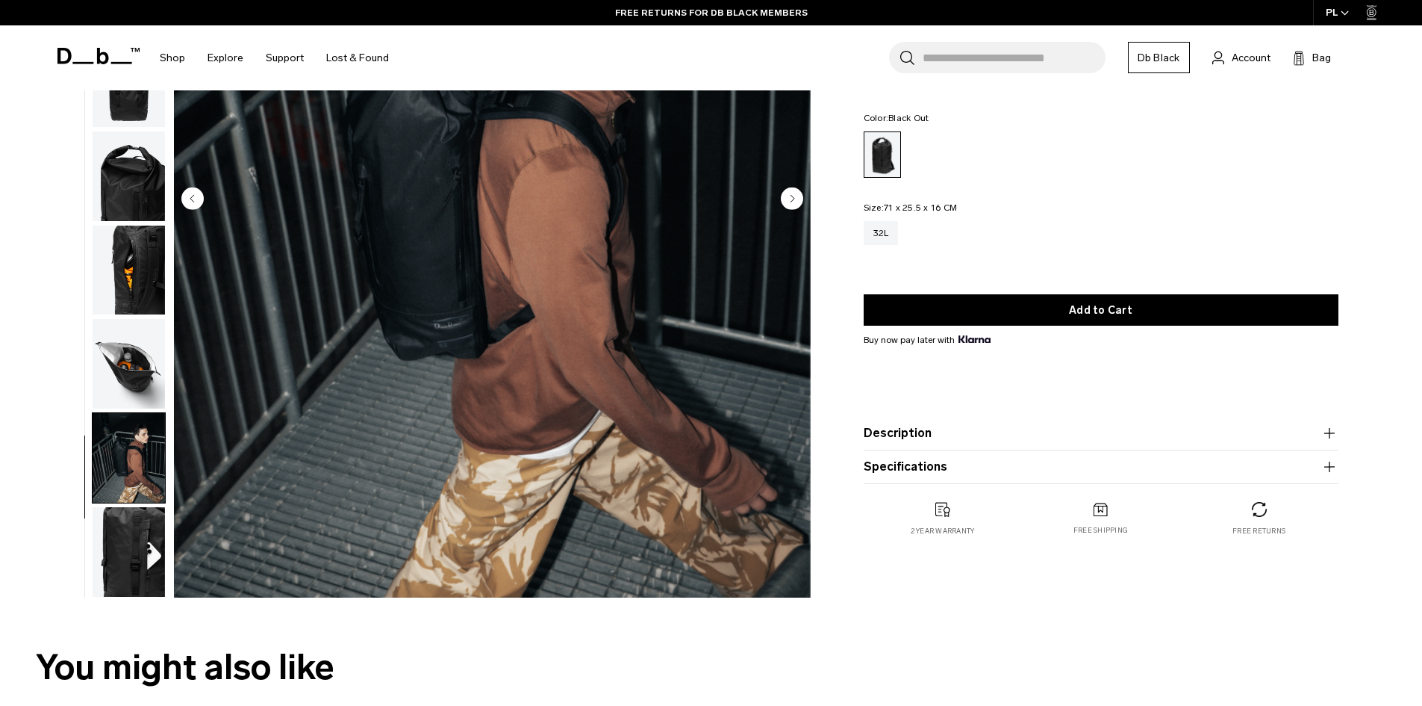
scroll to position [0, 0]
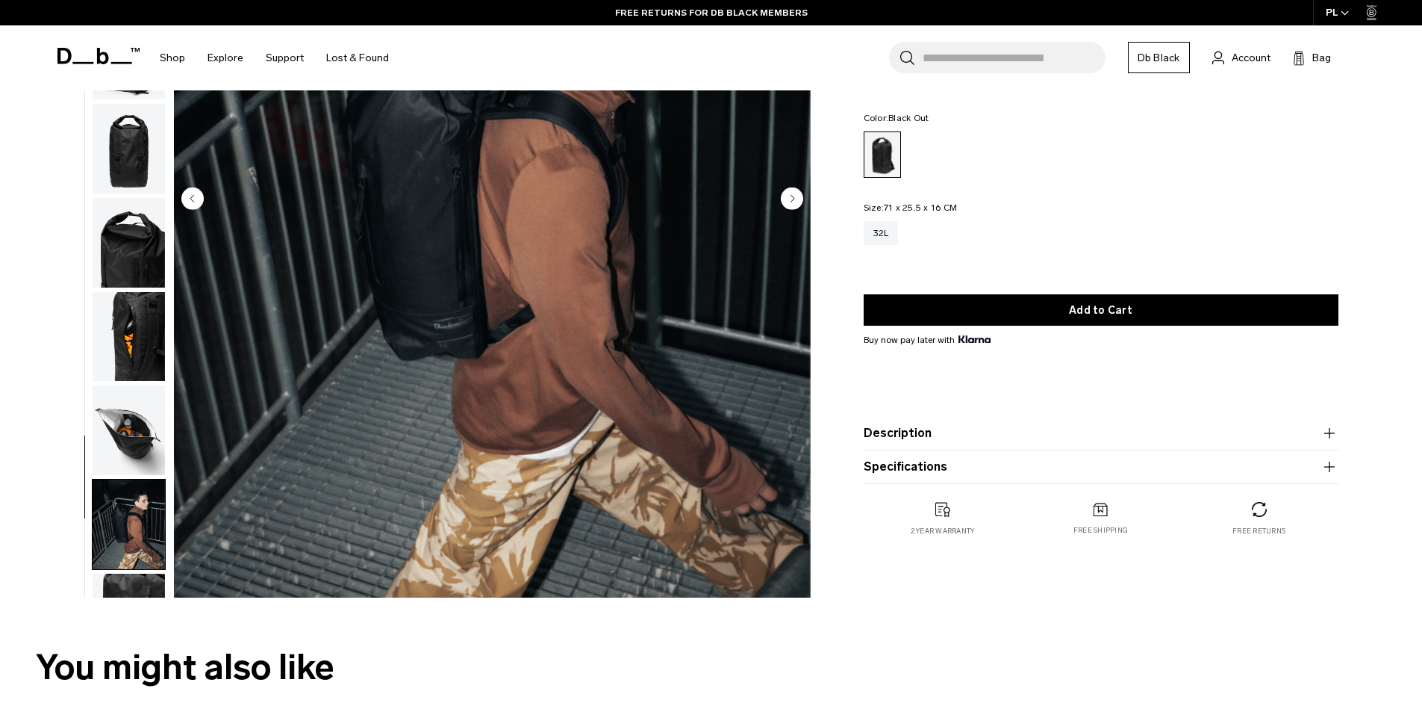
click at [155, 461] on img "button" at bounding box center [129, 430] width 72 height 90
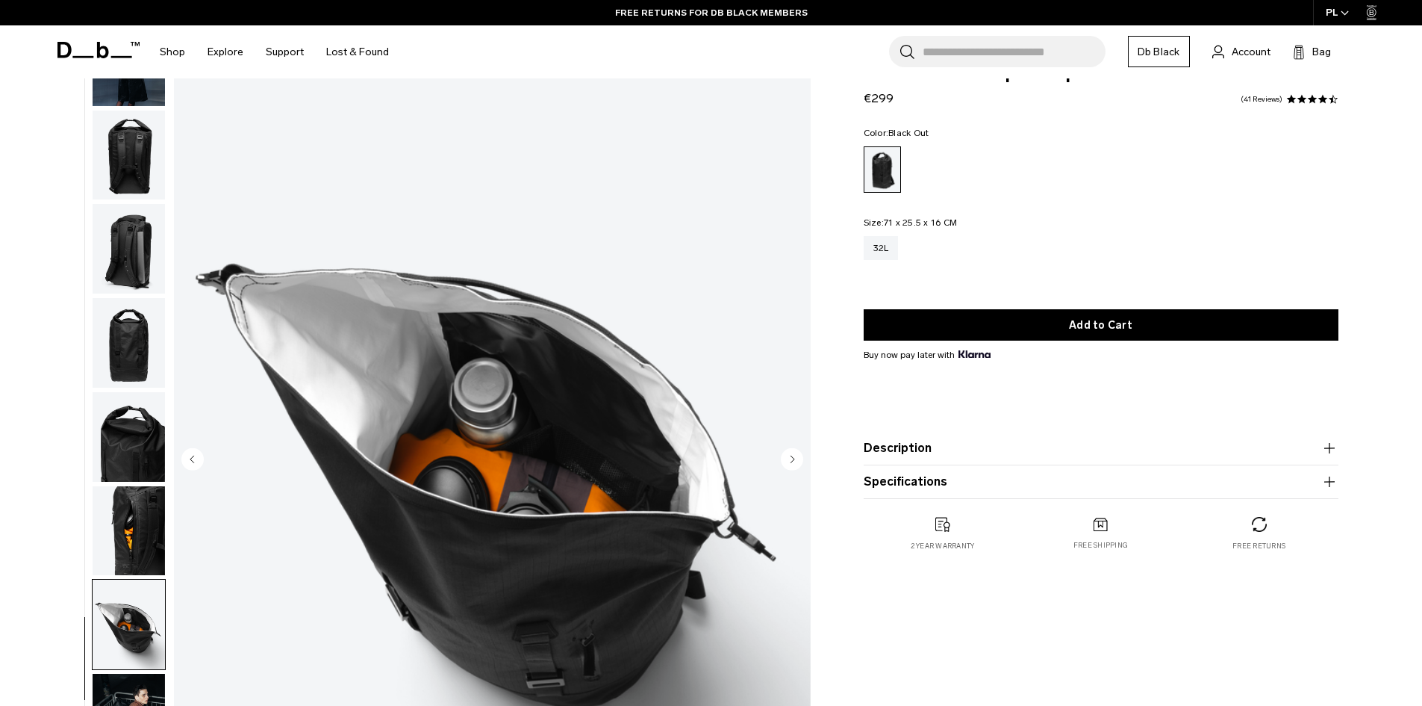
scroll to position [75, 0]
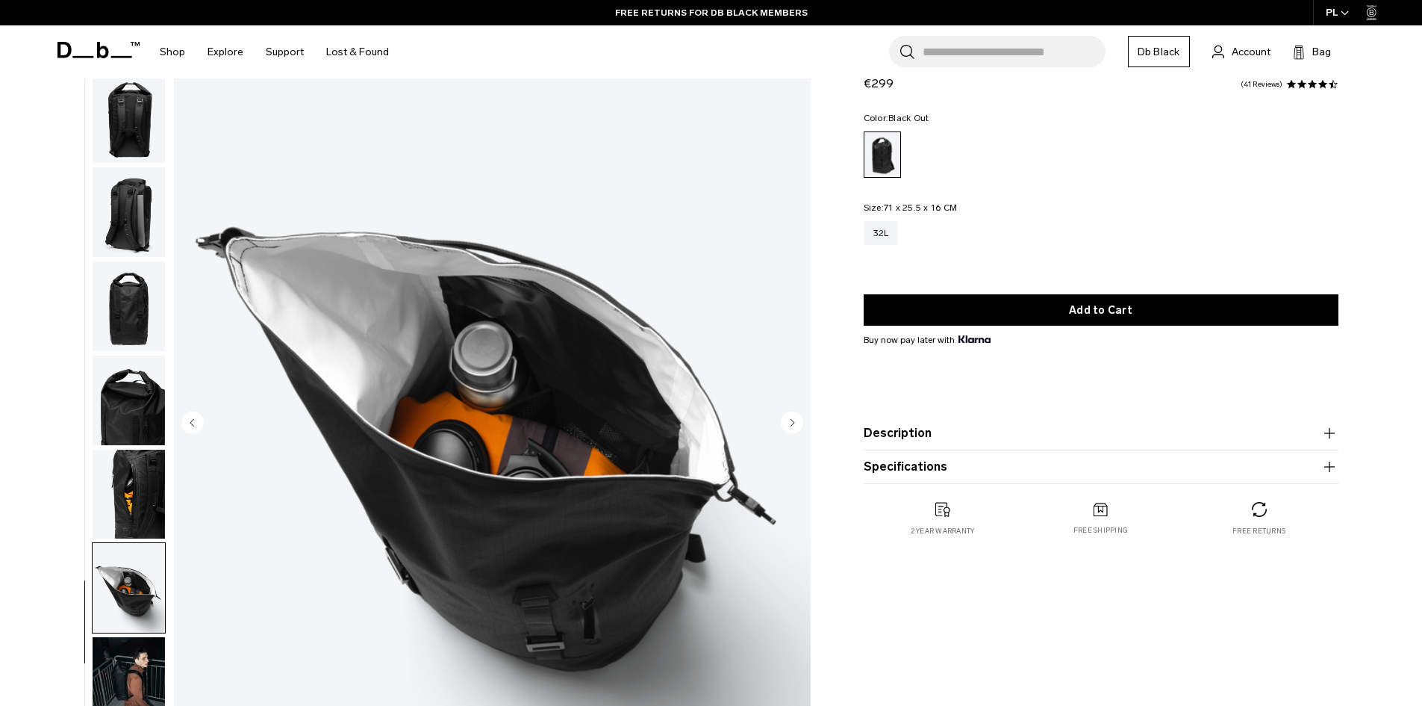
click at [108, 335] on img "button" at bounding box center [129, 306] width 72 height 90
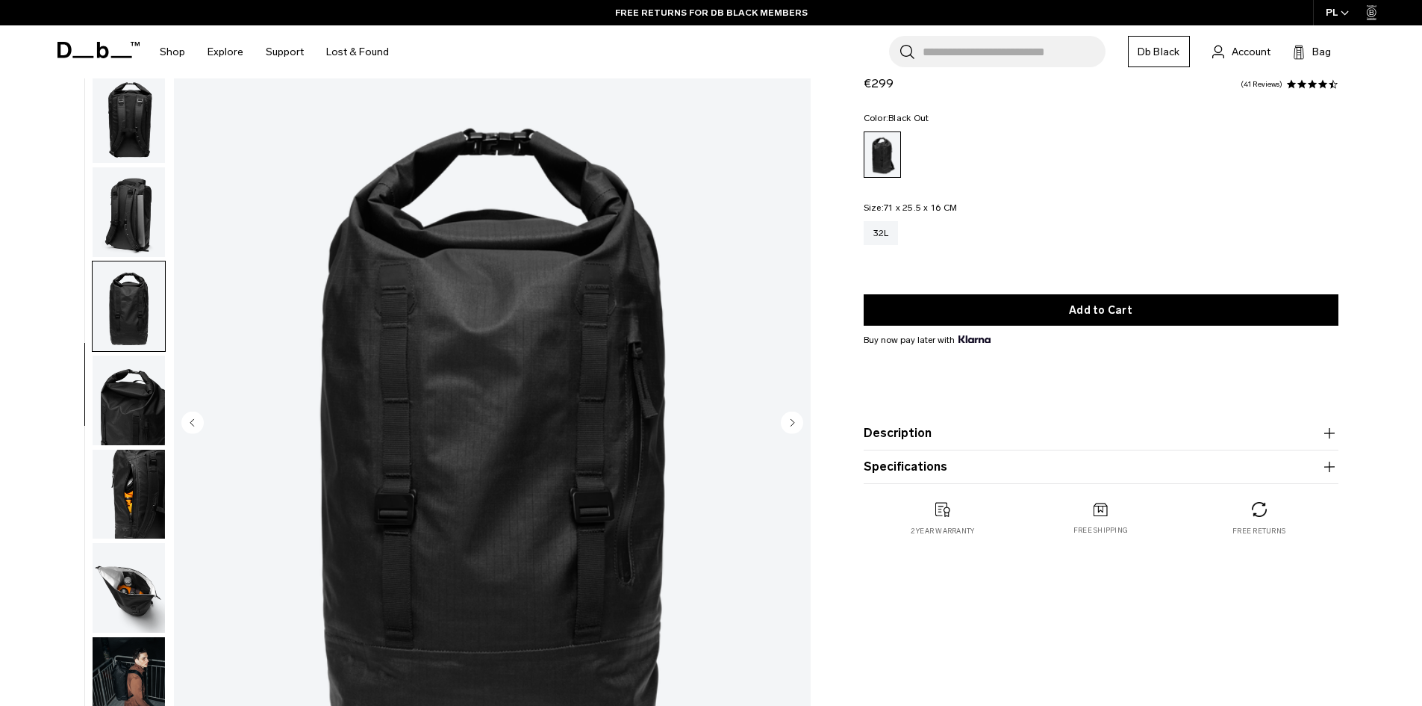
click at [93, 275] on img "button" at bounding box center [129, 306] width 72 height 90
click at [116, 249] on img "button" at bounding box center [129, 212] width 72 height 90
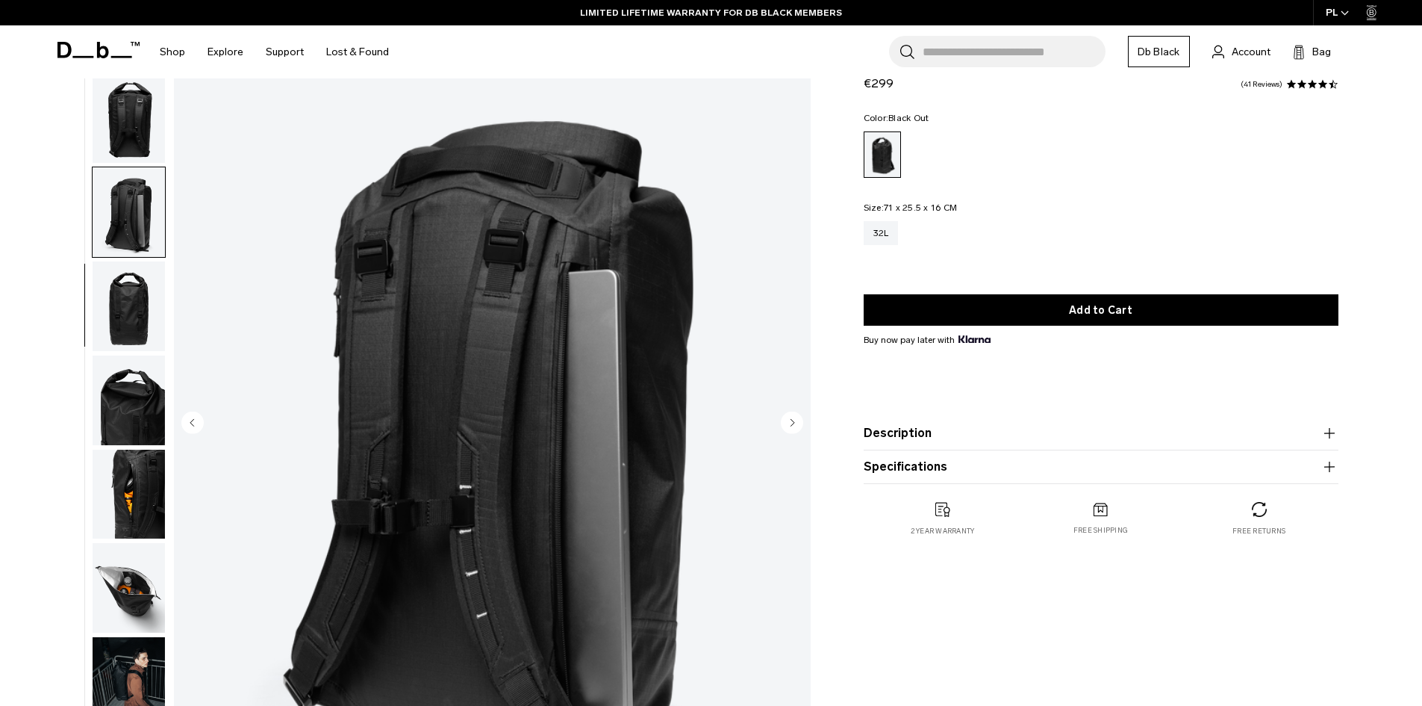
click at [131, 365] on img "button" at bounding box center [129, 400] width 72 height 90
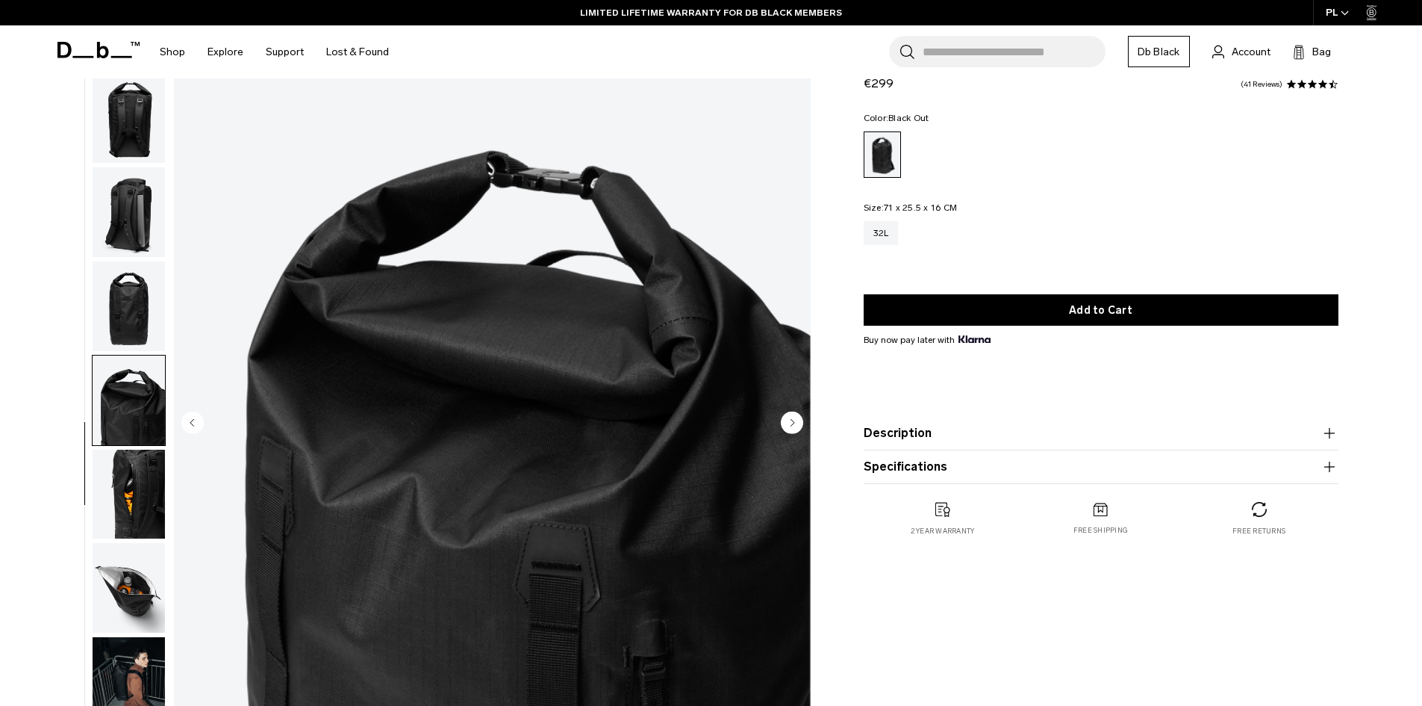
click at [135, 303] on img "button" at bounding box center [129, 306] width 72 height 90
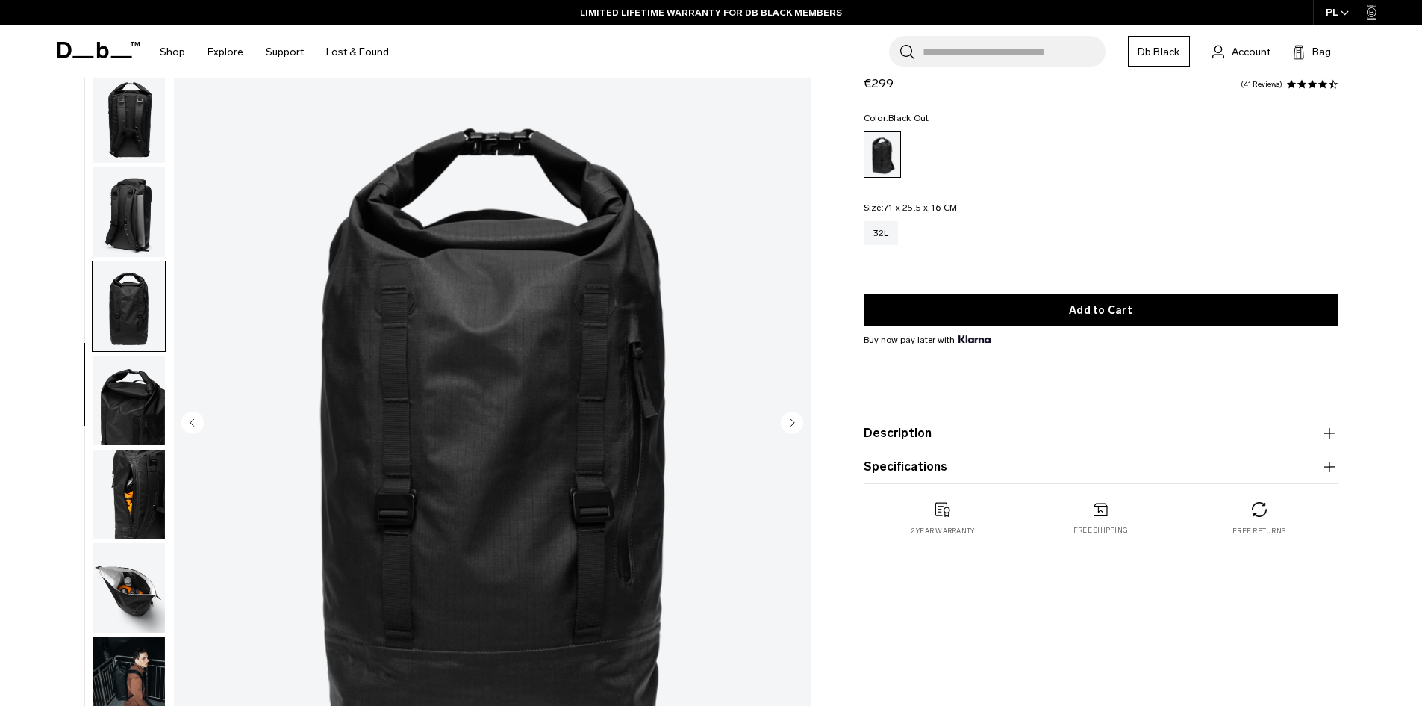
click at [125, 130] on img "button" at bounding box center [129, 119] width 72 height 90
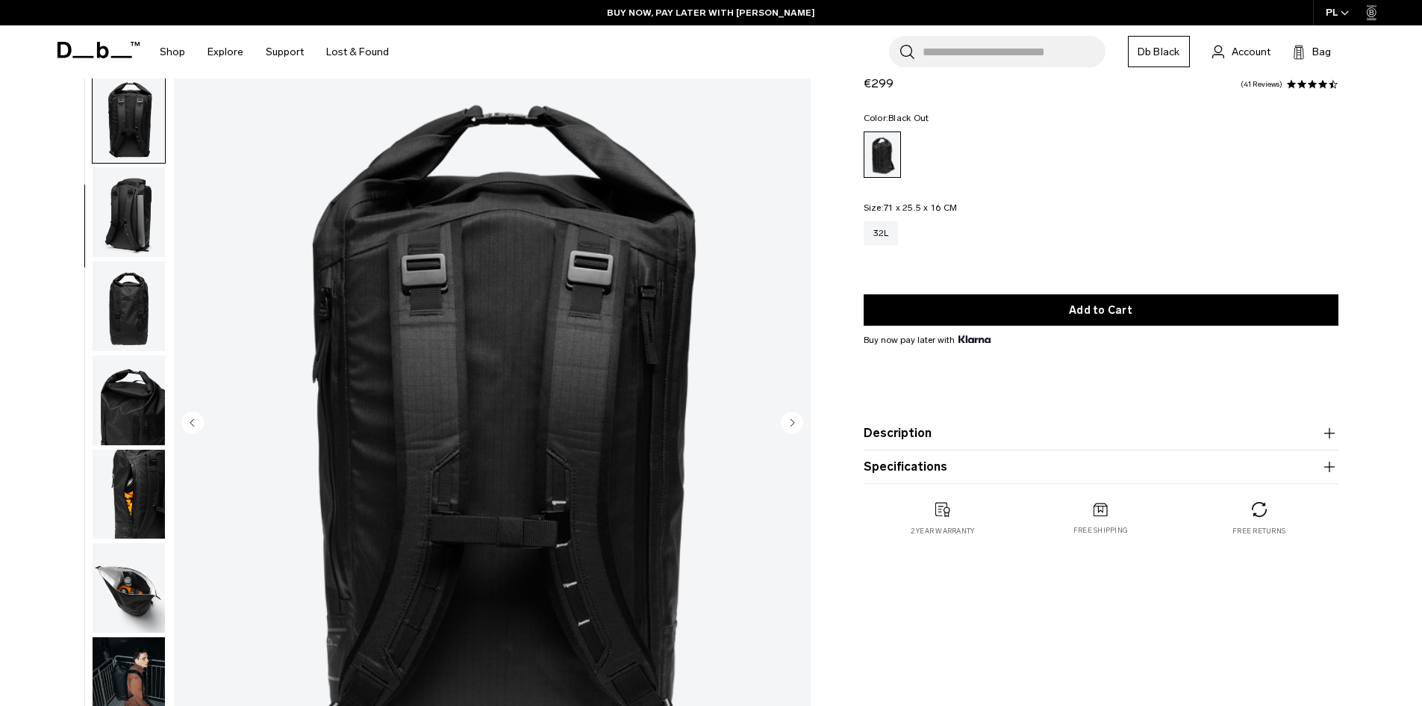
click at [143, 200] on img "button" at bounding box center [129, 212] width 72 height 90
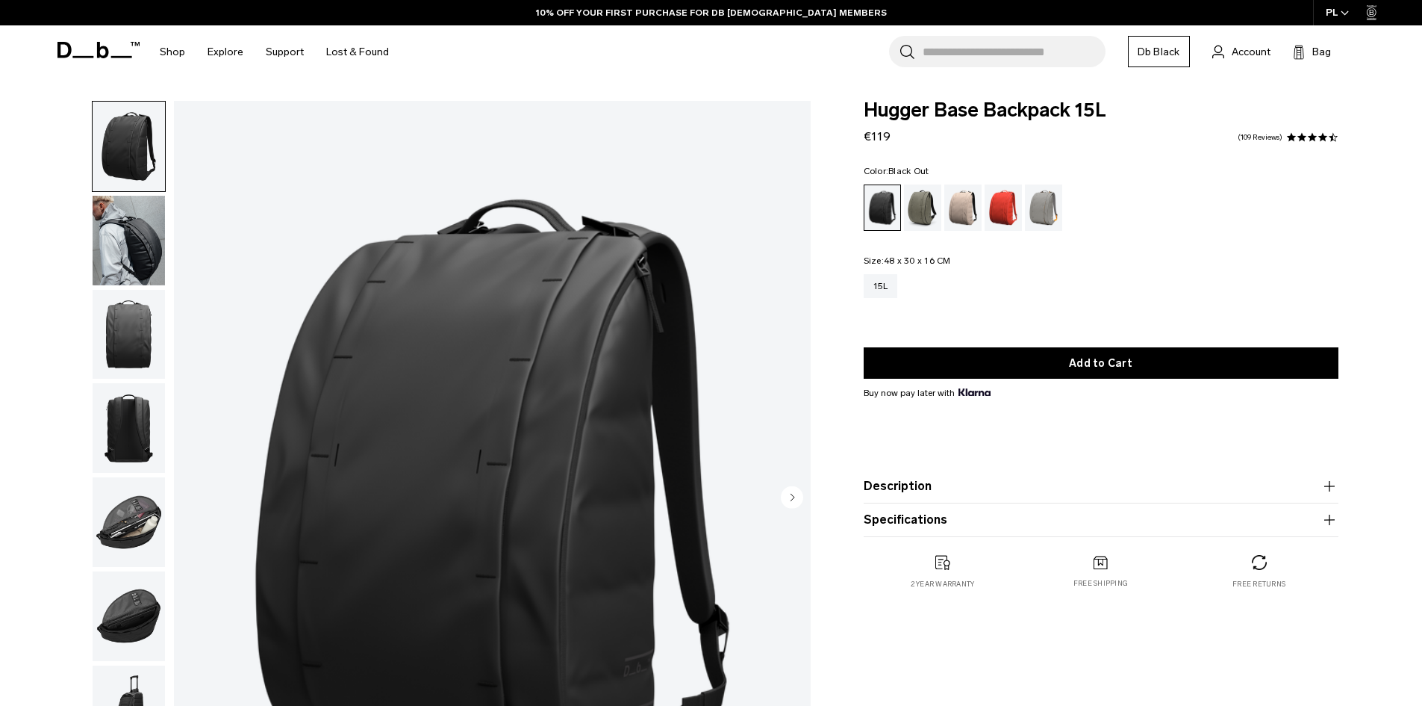
click at [147, 303] on img "button" at bounding box center [129, 335] width 72 height 90
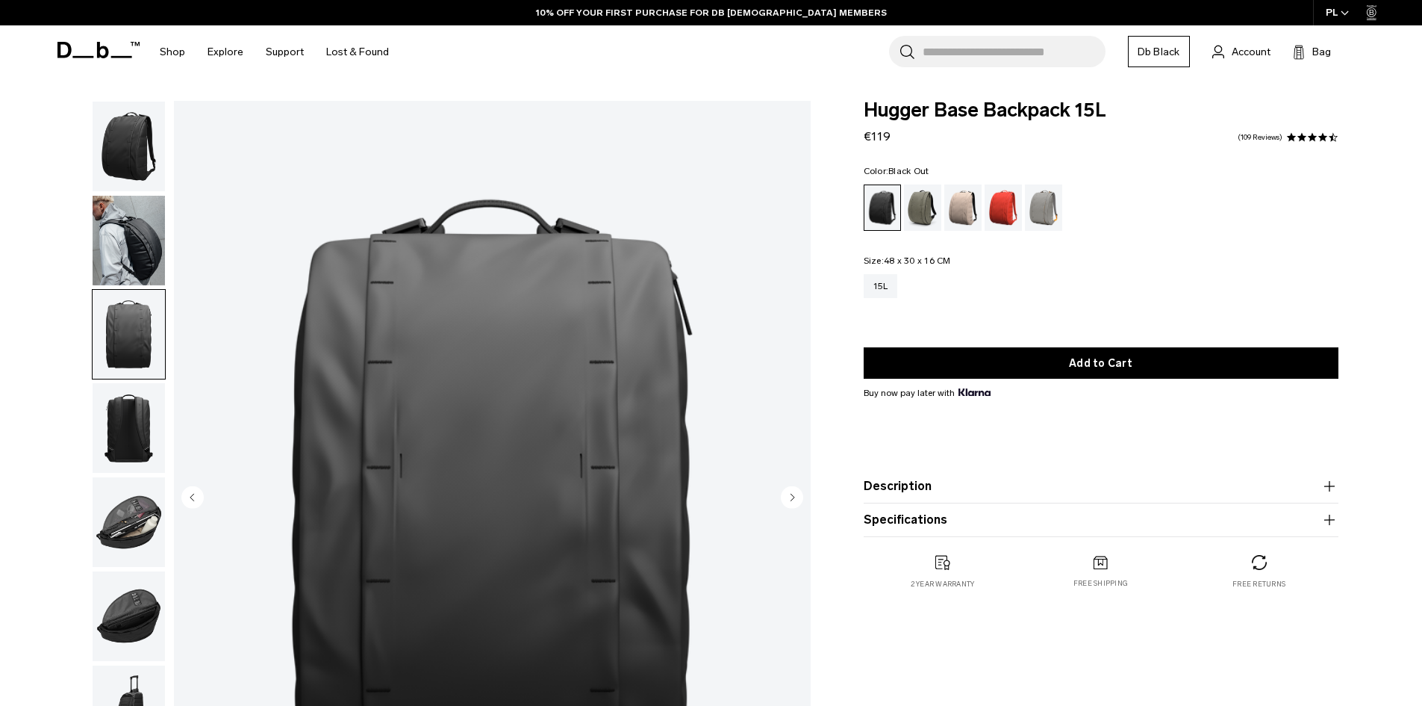
click at [146, 411] on img "button" at bounding box center [129, 428] width 72 height 90
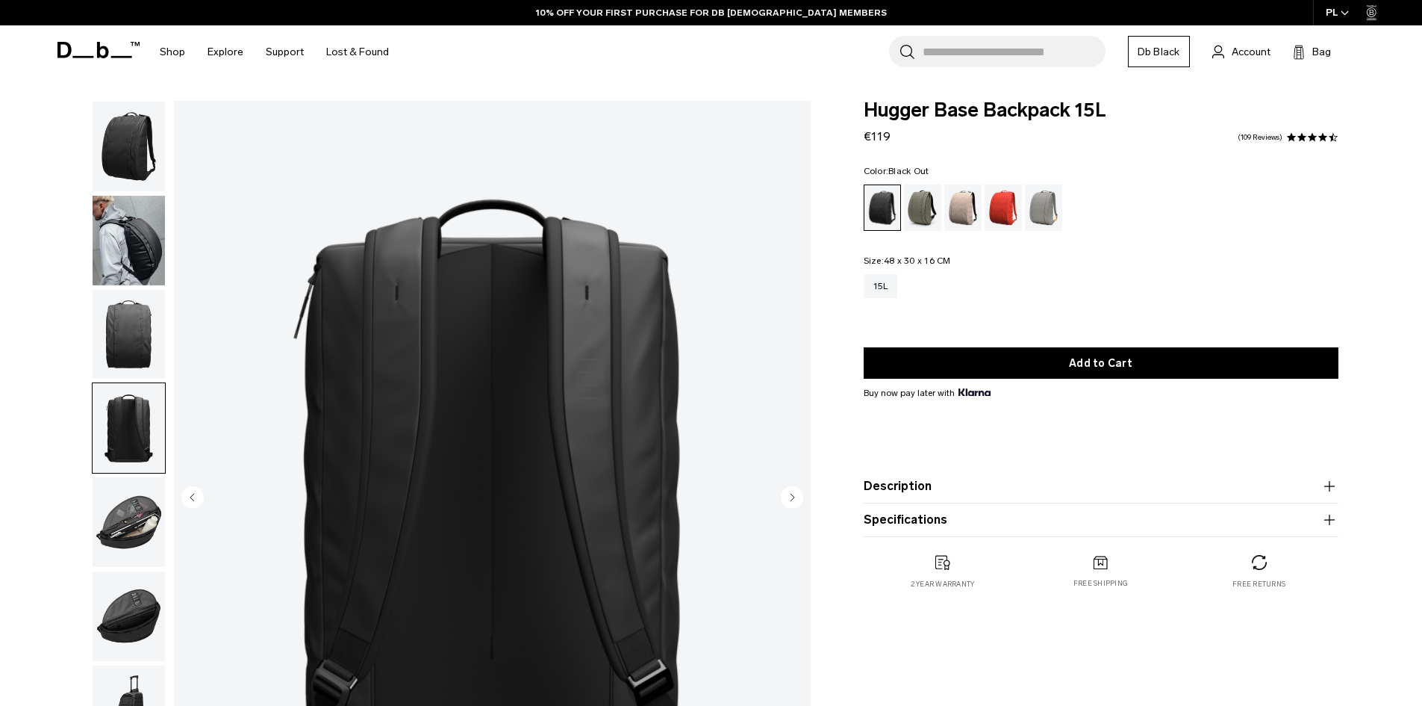
click at [122, 503] on img "button" at bounding box center [129, 522] width 72 height 90
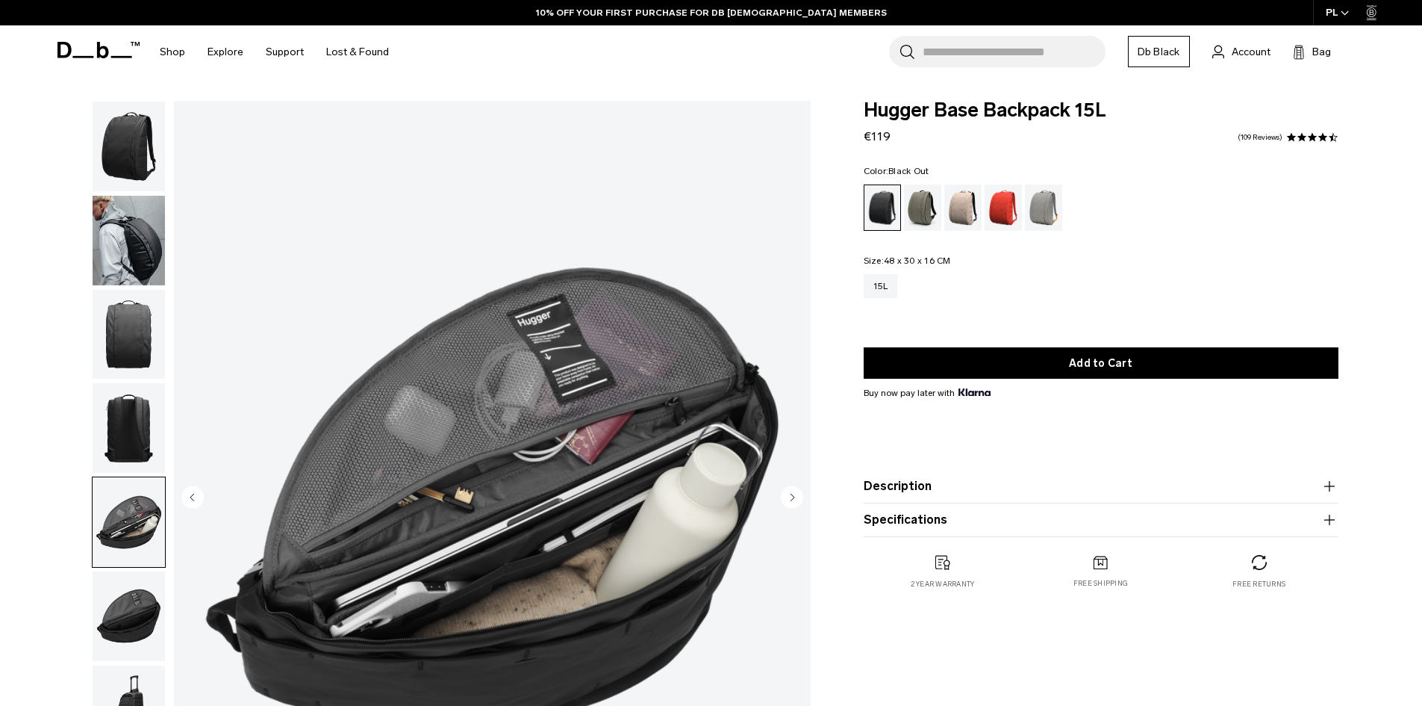
scroll to position [149, 0]
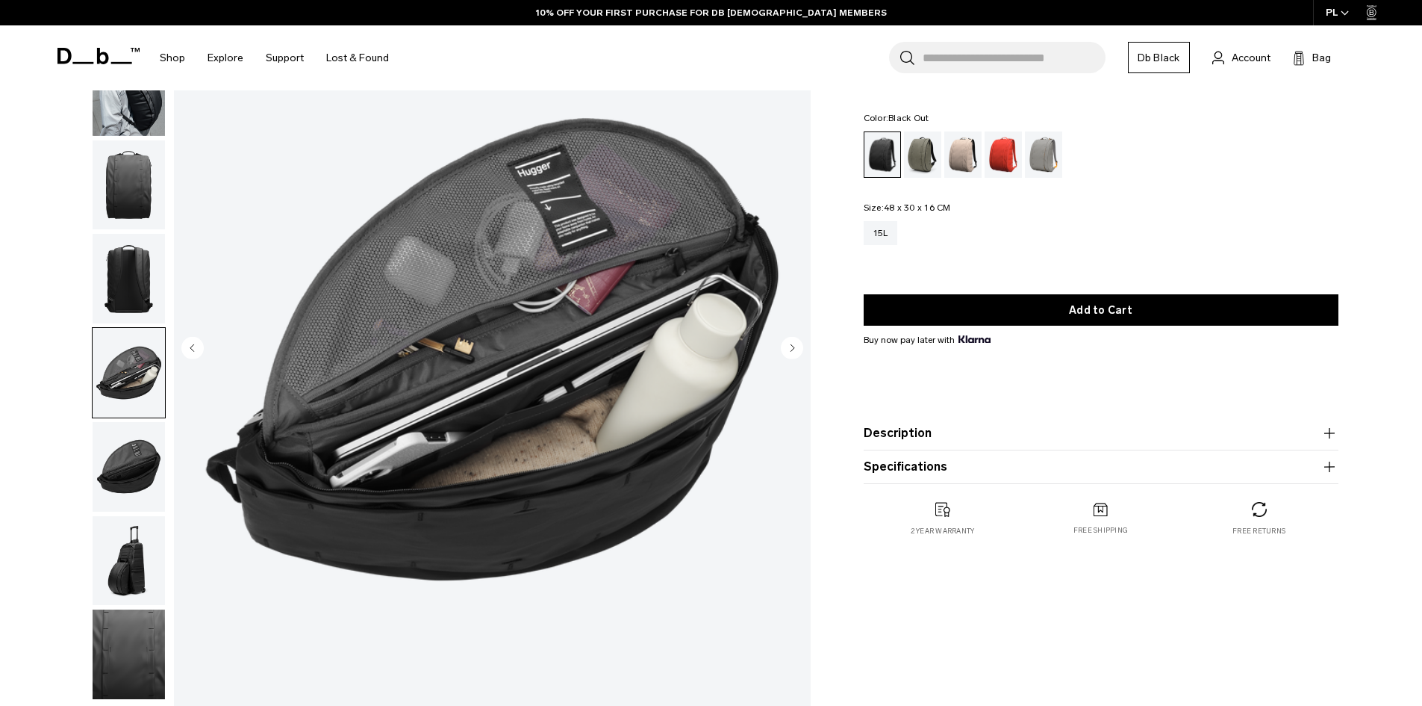
click at [130, 455] on img "button" at bounding box center [129, 467] width 72 height 90
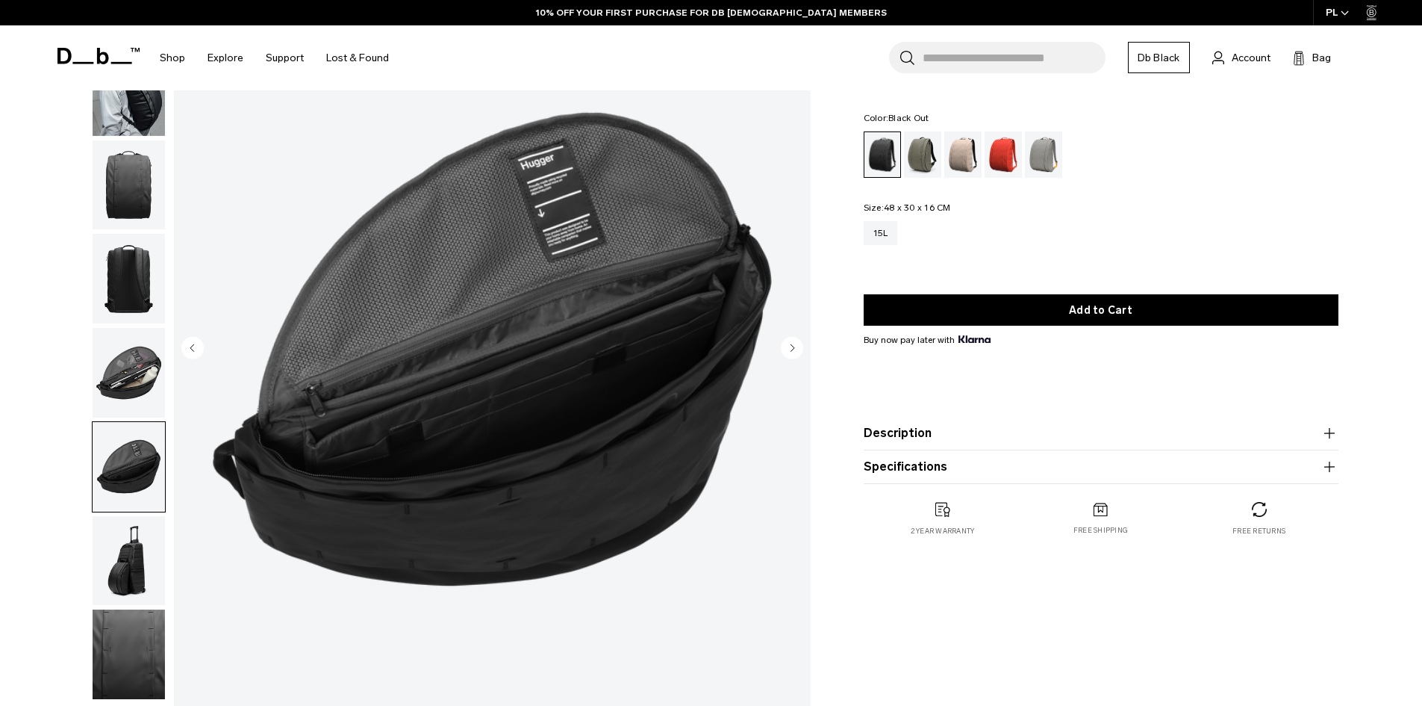
click at [122, 535] on img "button" at bounding box center [129, 561] width 72 height 90
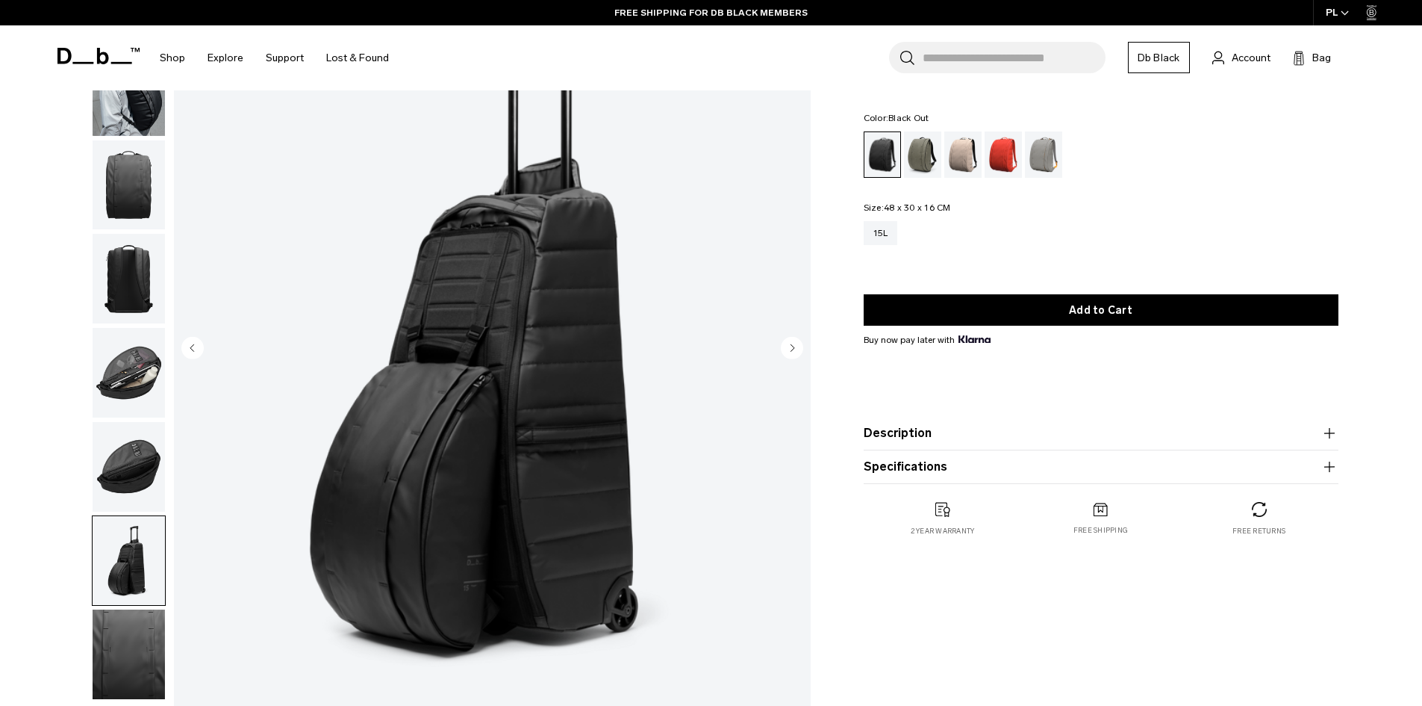
click at [155, 376] on img "button" at bounding box center [129, 373] width 72 height 90
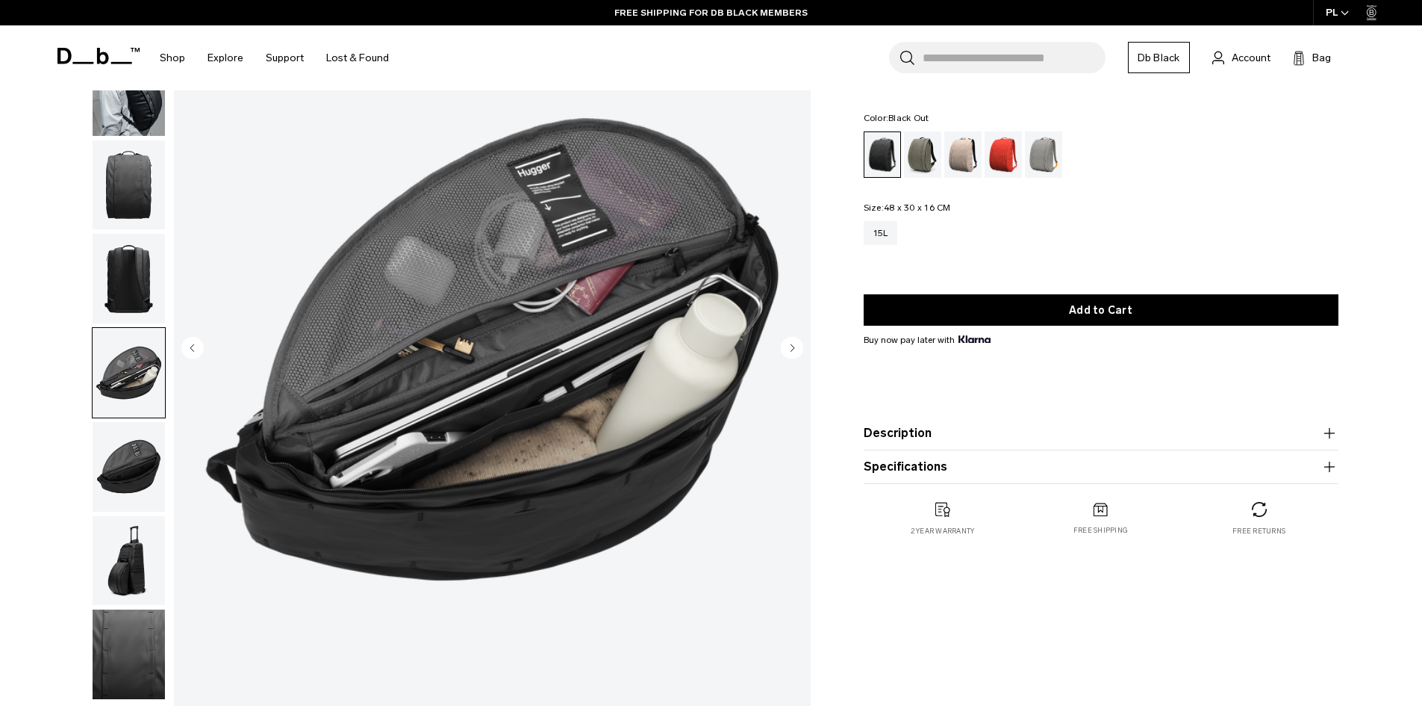
click at [114, 524] on img "button" at bounding box center [129, 561] width 72 height 90
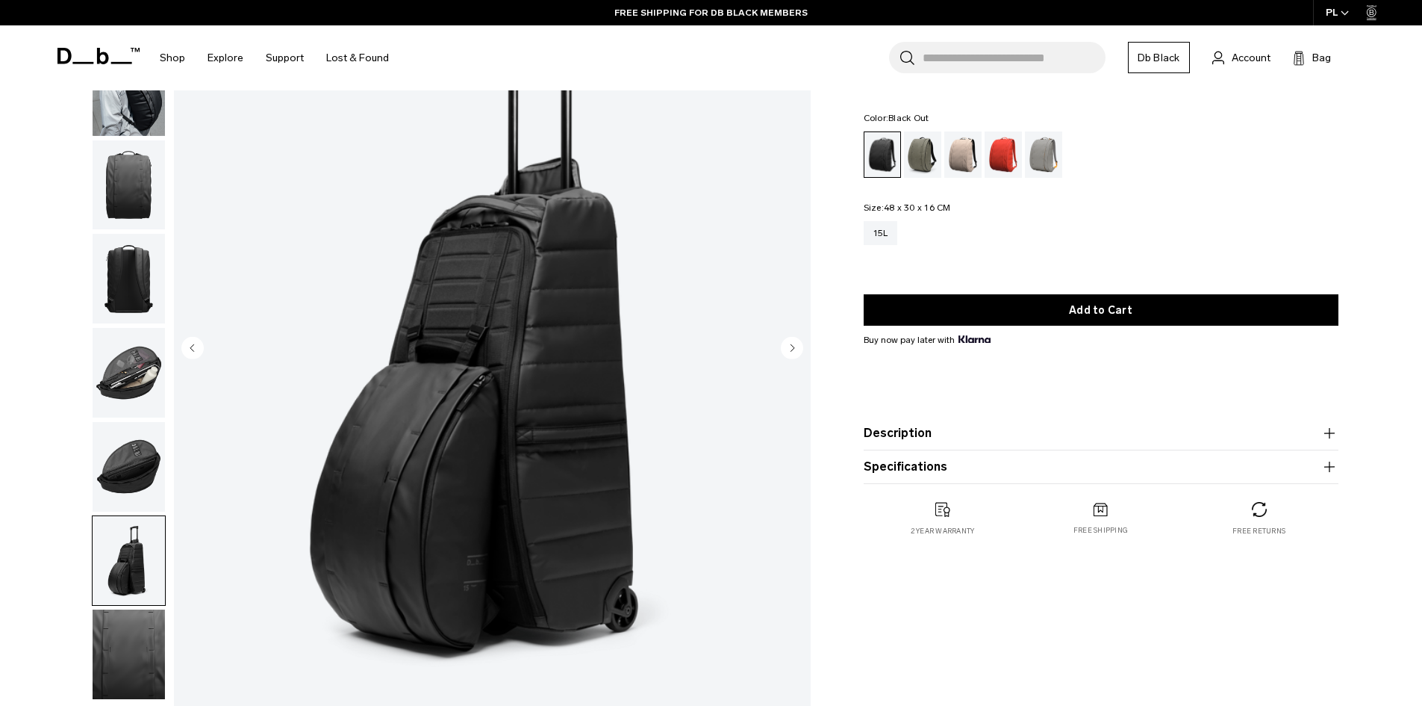
click at [102, 680] on img "button" at bounding box center [129, 654] width 72 height 90
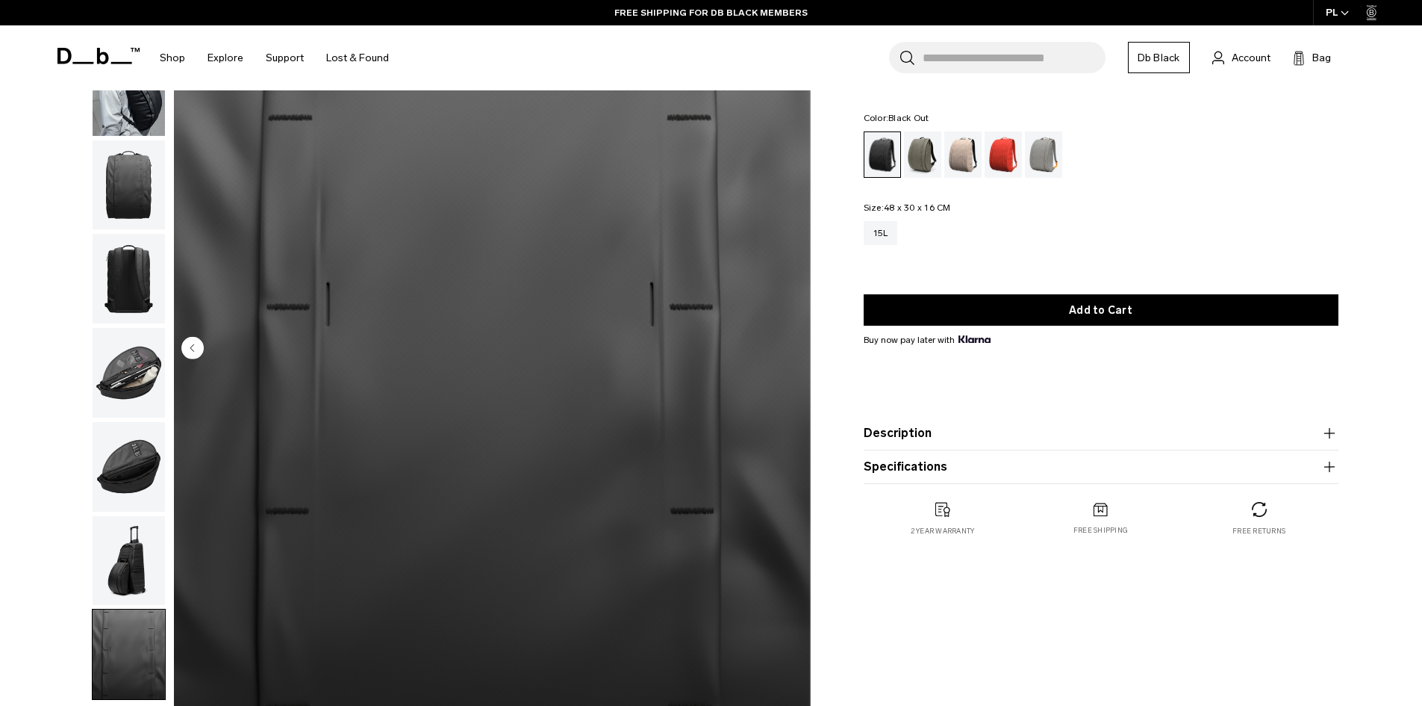
click at [140, 559] on img "button" at bounding box center [129, 561] width 72 height 90
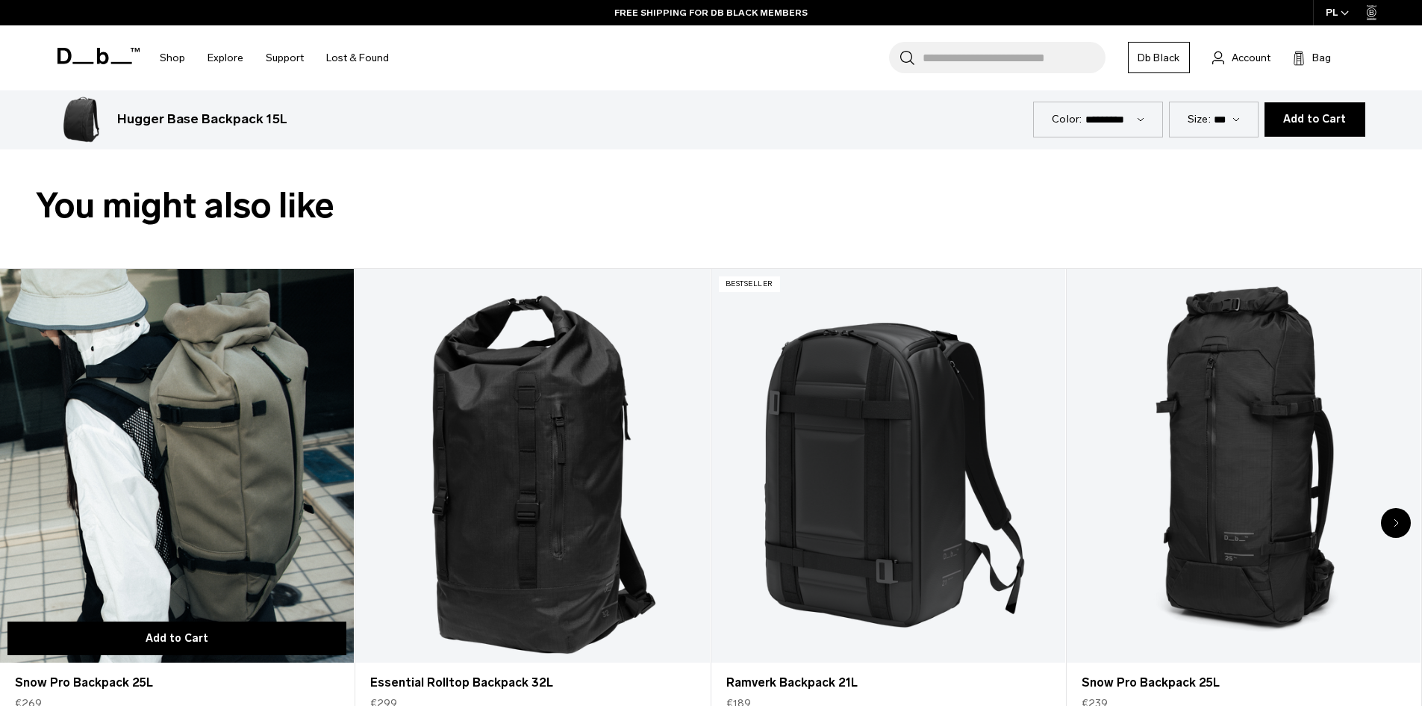
scroll to position [896, 0]
